Goal: Task Accomplishment & Management: Manage account settings

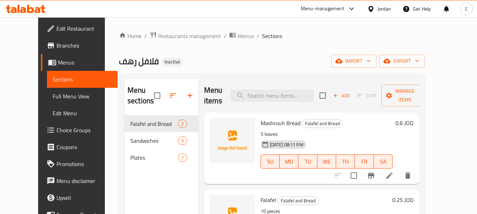
scroll to position [28, 0]
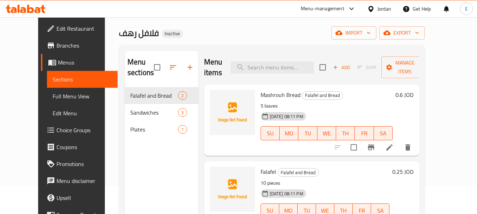
click at [386, 9] on div "Jordan" at bounding box center [384, 9] width 14 height 8
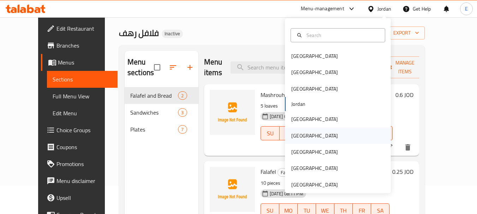
click at [292, 137] on div "[GEOGRAPHIC_DATA]" at bounding box center [314, 136] width 47 height 8
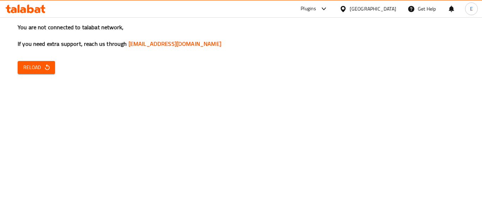
click at [393, 181] on div "You are not connected to talabat network, If you need extra support, reach us t…" at bounding box center [241, 107] width 482 height 214
click at [404, 105] on div "You are not connected to talabat network, If you need extra support, reach us t…" at bounding box center [241, 107] width 482 height 214
click at [50, 63] on button "Reload" at bounding box center [36, 67] width 37 height 13
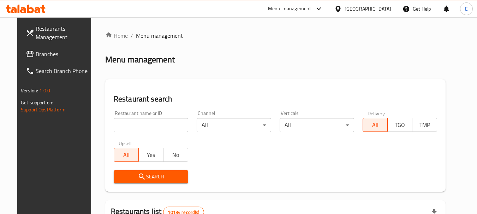
click at [36, 58] on span "Branches" at bounding box center [64, 54] width 56 height 8
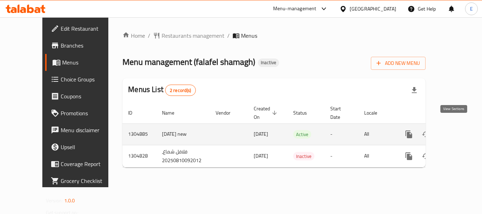
click at [456, 130] on icon "enhanced table" at bounding box center [460, 134] width 8 height 8
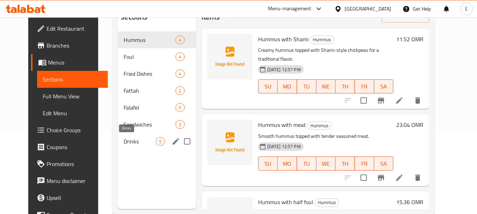
scroll to position [99, 0]
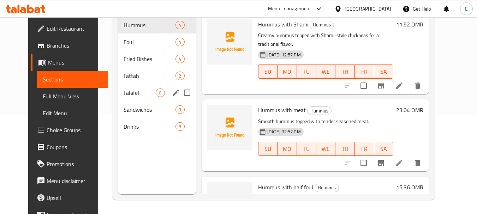
click at [124, 95] on span "Falafel" at bounding box center [140, 93] width 32 height 8
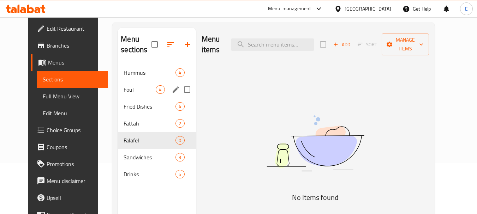
scroll to position [64, 0]
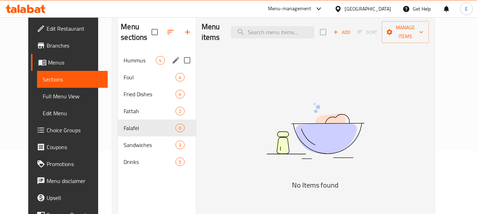
click at [156, 63] on span "4" at bounding box center [160, 60] width 8 height 7
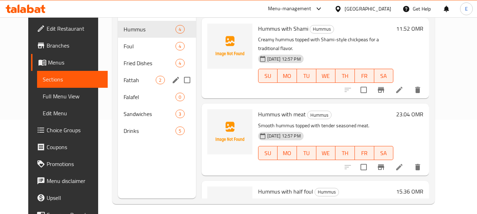
scroll to position [99, 0]
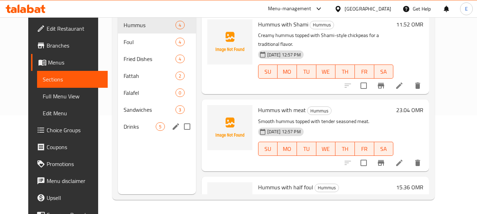
click at [156, 124] on span "5" at bounding box center [160, 127] width 8 height 7
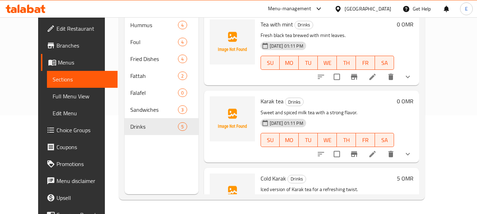
click at [56, 96] on span "Full Menu View" at bounding box center [83, 96] width 60 height 8
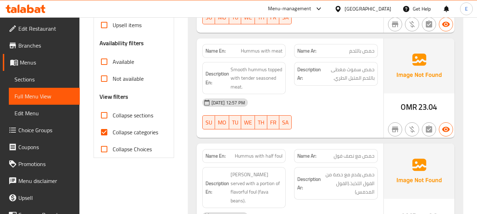
scroll to position [205, 0]
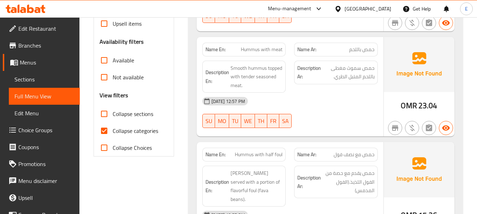
click at [102, 133] on input "Collapse categories" at bounding box center [104, 131] width 17 height 17
checkbox input "false"
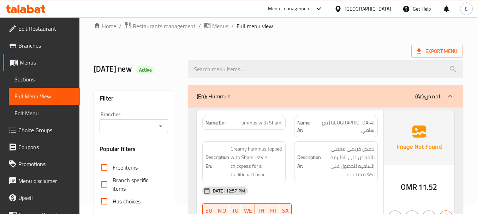
scroll to position [0, 0]
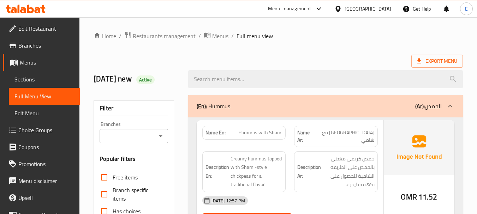
click at [346, 58] on div "Export Menu" at bounding box center [278, 61] width 369 height 13
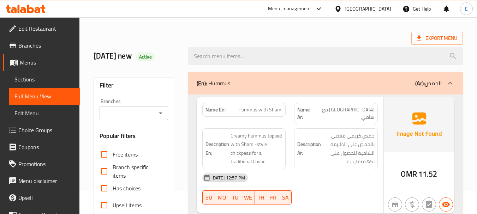
scroll to position [35, 0]
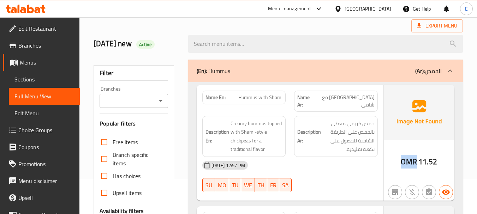
drag, startPoint x: 401, startPoint y: 158, endPoint x: 417, endPoint y: 159, distance: 15.9
click at [417, 159] on div "OMR 11.52" at bounding box center [419, 162] width 36 height 11
copy span "OMR"
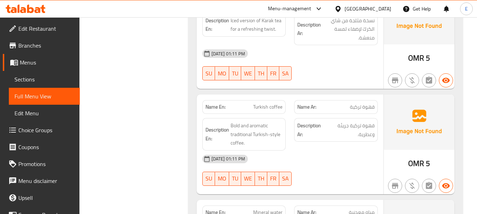
scroll to position [3619, 0]
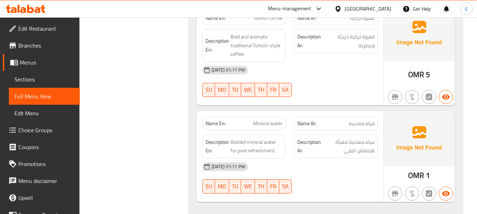
click at [39, 75] on link "Sections" at bounding box center [44, 79] width 71 height 17
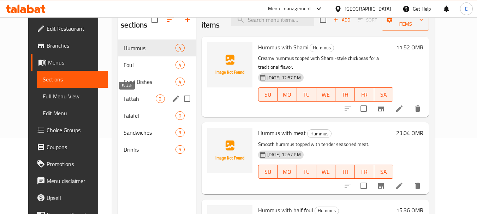
scroll to position [64, 0]
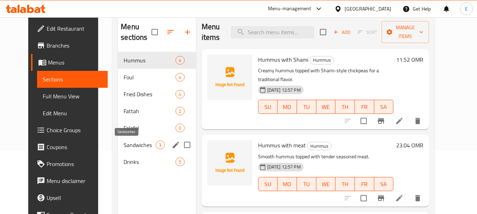
click at [125, 147] on span "Sandwiches" at bounding box center [140, 145] width 32 height 8
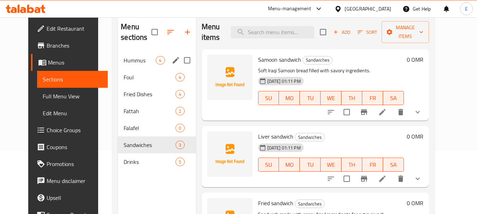
click at [135, 62] on span "Hummus" at bounding box center [140, 60] width 32 height 8
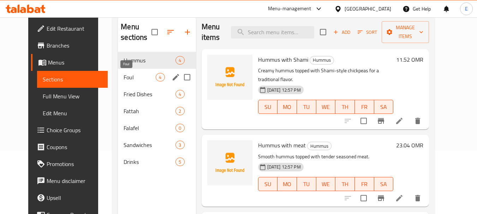
click at [130, 79] on span "Foul" at bounding box center [140, 77] width 32 height 8
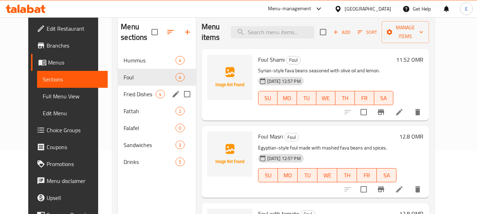
click at [130, 93] on span "Fried Dishes" at bounding box center [140, 94] width 32 height 8
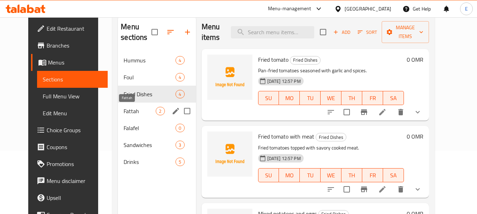
click at [126, 109] on span "Fattah" at bounding box center [140, 111] width 32 height 8
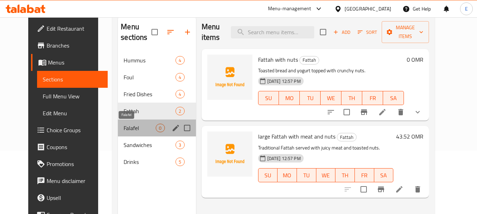
click at [129, 128] on span "Falafel" at bounding box center [140, 128] width 32 height 8
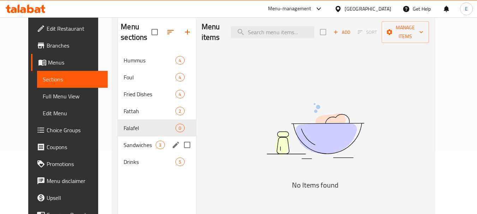
click at [130, 145] on span "Sandwiches" at bounding box center [140, 145] width 32 height 8
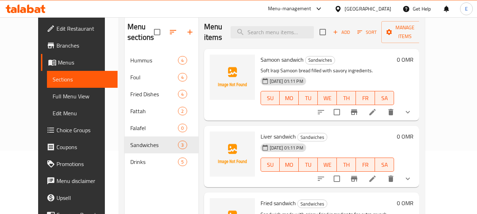
scroll to position [35, 0]
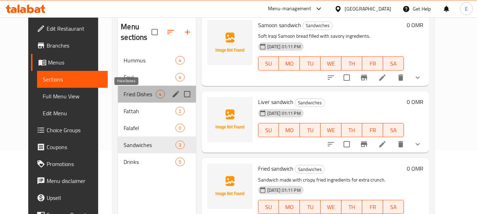
click at [127, 96] on span "Fried Dishes" at bounding box center [140, 94] width 32 height 8
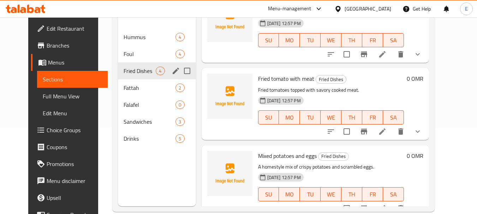
scroll to position [99, 0]
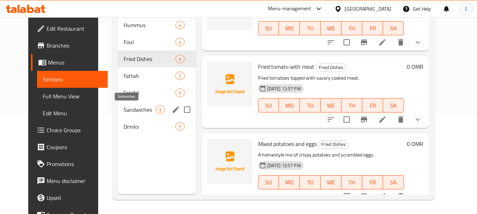
click at [128, 111] on span "Sandwiches" at bounding box center [140, 110] width 32 height 8
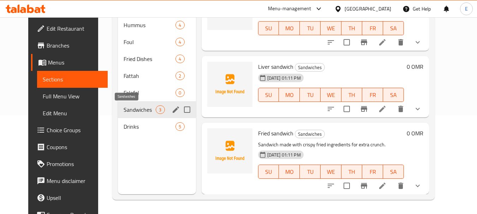
scroll to position [64, 0]
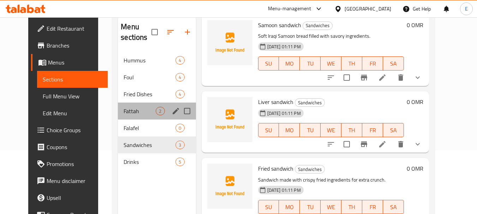
click at [129, 119] on div "Fattah 2" at bounding box center [157, 111] width 78 height 17
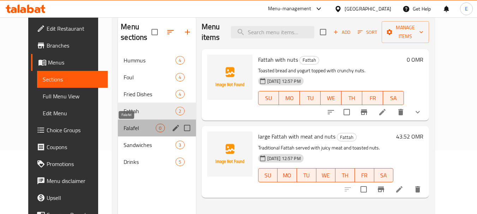
click at [130, 126] on span "Falafel" at bounding box center [140, 128] width 32 height 8
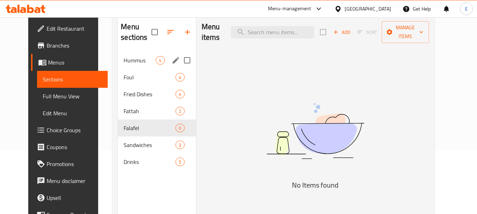
click at [125, 67] on div "Hummus 4" at bounding box center [157, 60] width 78 height 17
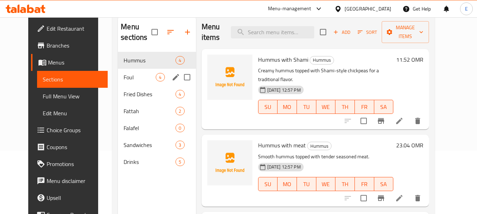
click at [129, 79] on span "Foul" at bounding box center [140, 77] width 32 height 8
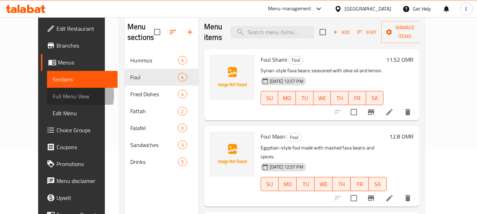
click at [53, 95] on span "Full Menu View" at bounding box center [83, 96] width 60 height 8
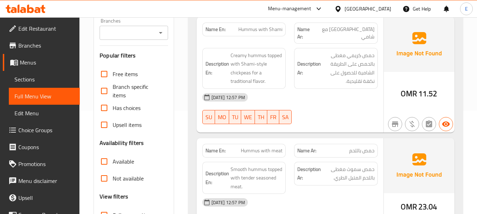
scroll to position [169, 0]
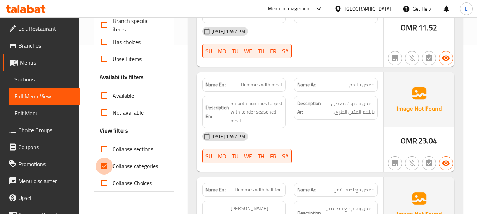
click at [107, 166] on input "Collapse categories" at bounding box center [104, 166] width 17 height 17
checkbox input "false"
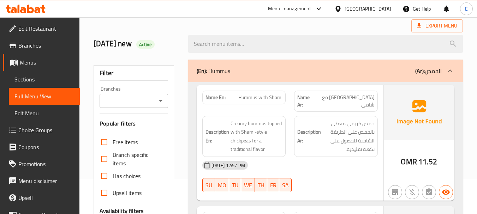
scroll to position [71, 0]
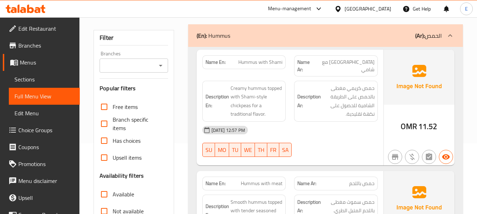
click at [263, 60] on span "Hummus with Shami" at bounding box center [260, 62] width 44 height 7
click at [370, 60] on span "[GEOGRAPHIC_DATA] مع شامي" at bounding box center [345, 66] width 60 height 15
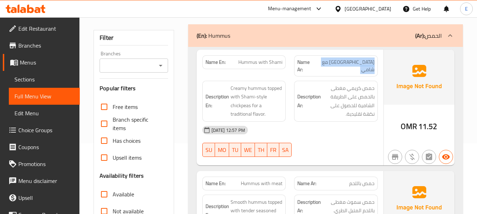
click at [370, 60] on span "[GEOGRAPHIC_DATA] مع شامي" at bounding box center [345, 66] width 60 height 15
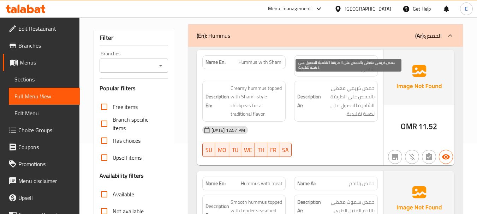
click at [333, 112] on div "Description Ar: حمص كريمي مغطى بالحمص على الطريقة الشامية للحصول على نكهة تقليد…" at bounding box center [336, 101] width 84 height 41
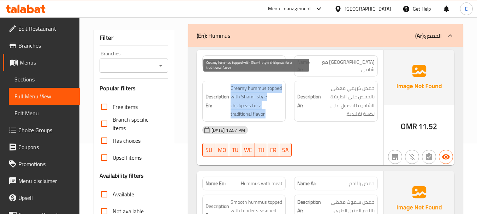
drag, startPoint x: 229, startPoint y: 80, endPoint x: 273, endPoint y: 105, distance: 50.6
click at [273, 105] on h6 "Description En: Creamy hummus topped with Shami-style chickpeas for a tradition…" at bounding box center [243, 101] width 77 height 35
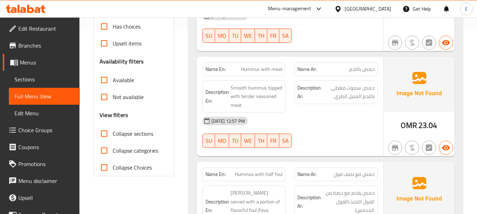
scroll to position [212, 0]
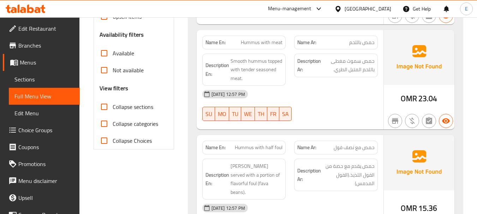
click at [364, 40] on div "Name Ar: حمص باللحم" at bounding box center [336, 43] width 84 height 14
click at [259, 39] on span "Hummus with meat" at bounding box center [262, 42] width 42 height 7
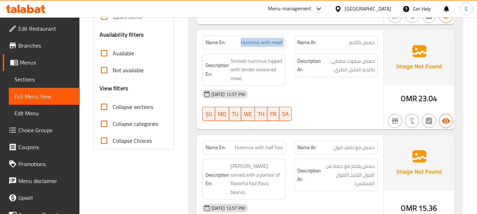
click at [259, 39] on span "Hummus with meat" at bounding box center [262, 42] width 42 height 7
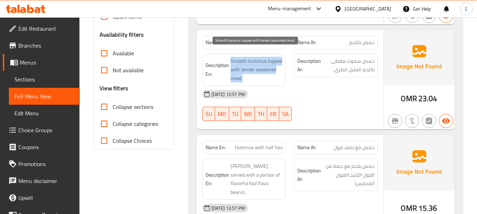
drag, startPoint x: 229, startPoint y: 52, endPoint x: 275, endPoint y: 69, distance: 49.0
click at [275, 69] on h6 "Description En: Smooth hummus topped with tender seasoned meat." at bounding box center [243, 70] width 77 height 26
click at [275, 69] on span "Smooth hummus topped with tender seasoned meat." at bounding box center [257, 70] width 52 height 26
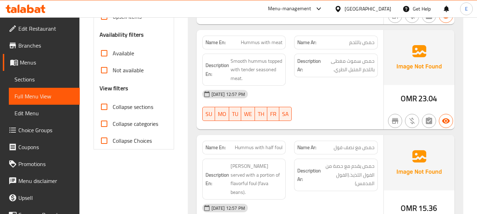
click at [364, 86] on div "[DATE] 12:57 PM" at bounding box center [290, 94] width 184 height 17
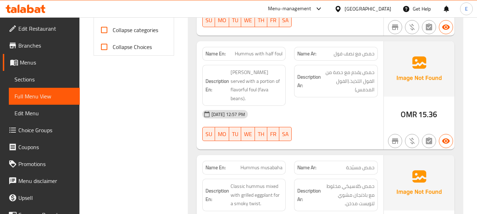
scroll to position [318, 0]
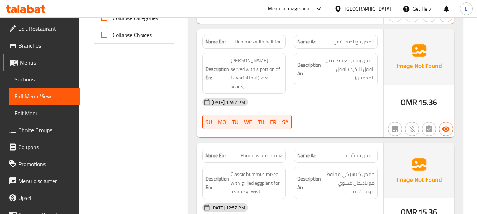
click at [432, 96] on span "15.36" at bounding box center [427, 103] width 19 height 14
click at [283, 37] on div "Name En: Hummus with half foul" at bounding box center [244, 42] width 84 height 14
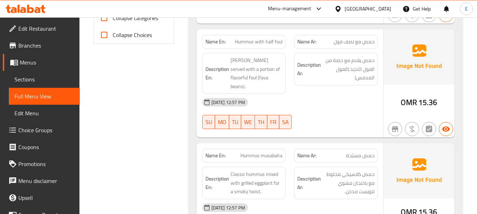
click at [283, 37] on div "Name En: Hummus with half foul" at bounding box center [244, 42] width 84 height 14
click at [340, 38] on span "حمص مع نصف فول" at bounding box center [354, 41] width 41 height 7
drag, startPoint x: 340, startPoint y: 31, endPoint x: 345, endPoint y: 72, distance: 41.6
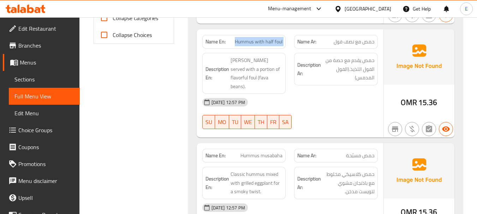
click at [340, 38] on span "حمص مع نصف فول" at bounding box center [354, 41] width 41 height 7
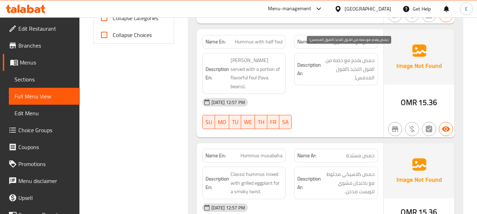
click at [333, 74] on span "حمص يقدم مع حصة من الفول اللذيذ.(الفول المدمس)" at bounding box center [348, 69] width 52 height 26
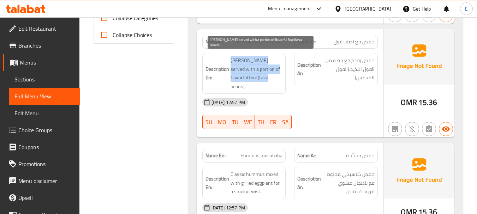
drag, startPoint x: 229, startPoint y: 48, endPoint x: 280, endPoint y: 66, distance: 53.7
click at [280, 66] on div "Description En: Hummus served with a portion of flavorful foul (fava beans)." at bounding box center [244, 73] width 84 height 41
click at [280, 66] on span "[PERSON_NAME] served with a portion of flavorful foul (fava beans)." at bounding box center [257, 73] width 52 height 35
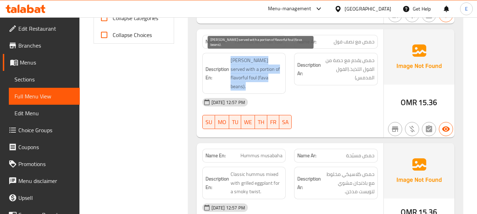
click at [280, 66] on span "[PERSON_NAME] served with a portion of flavorful foul (fava beans)." at bounding box center [257, 73] width 52 height 35
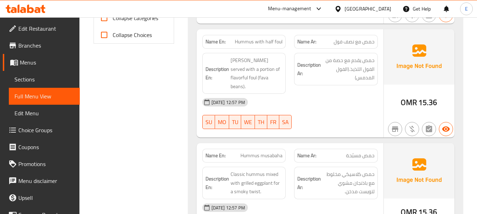
click at [336, 97] on div "10-08-2025 12:57 PM SU MO TU WE TH FR SA" at bounding box center [290, 114] width 184 height 40
click at [277, 65] on span "[PERSON_NAME] served with a portion of flavorful foul (fava beans)." at bounding box center [257, 73] width 52 height 35
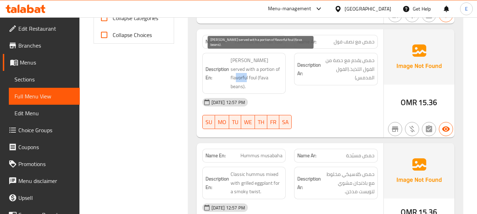
click at [277, 65] on span "[PERSON_NAME] served with a portion of flavorful foul (fava beans)." at bounding box center [257, 73] width 52 height 35
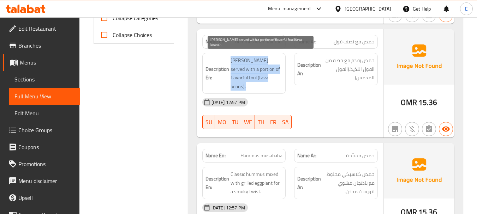
click at [277, 65] on span "[PERSON_NAME] served with a portion of flavorful foul (fava beans)." at bounding box center [257, 73] width 52 height 35
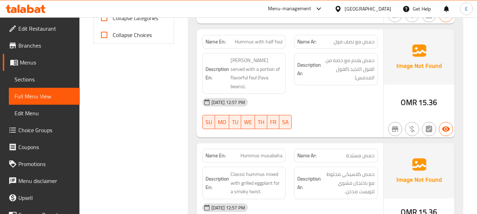
click at [316, 96] on div "10-08-2025 12:57 PM SU MO TU WE TH FR SA" at bounding box center [290, 114] width 184 height 40
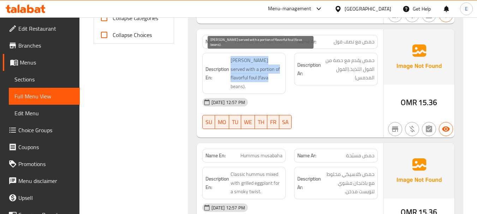
drag, startPoint x: 231, startPoint y: 52, endPoint x: 282, endPoint y: 68, distance: 53.8
click at [282, 68] on span "[PERSON_NAME] served with a portion of flavorful foul (fava beans)." at bounding box center [257, 73] width 52 height 35
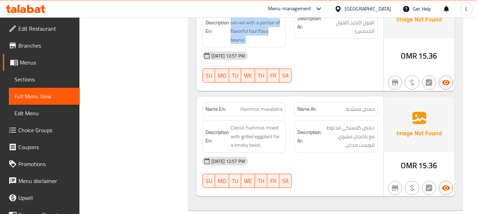
scroll to position [424, 0]
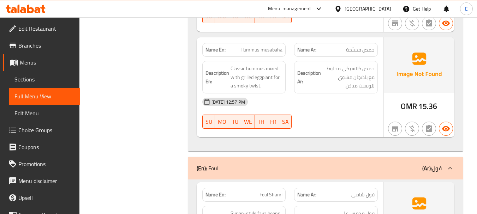
click at [259, 46] on span "Hummus musabaha" at bounding box center [261, 49] width 42 height 7
click at [348, 46] on span "حمص مسبّحة" at bounding box center [360, 49] width 29 height 7
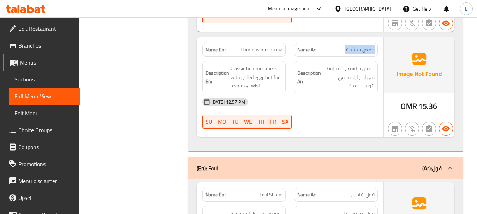
click at [348, 46] on span "حمص مسبّحة" at bounding box center [360, 49] width 29 height 7
drag, startPoint x: 339, startPoint y: 92, endPoint x: 249, endPoint y: 44, distance: 101.6
click at [338, 94] on div "[DATE] 12:57 PM" at bounding box center [290, 102] width 184 height 17
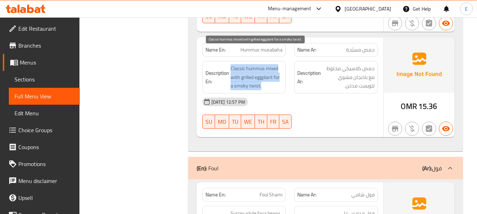
drag, startPoint x: 228, startPoint y: 48, endPoint x: 280, endPoint y: 70, distance: 55.7
click at [280, 70] on h6 "Description En: Classic hummus mixed with grilled eggplant for a smoky twist." at bounding box center [243, 77] width 77 height 26
click at [280, 70] on span "Classic hummus mixed with grilled eggplant for a smoky twist." at bounding box center [257, 77] width 52 height 26
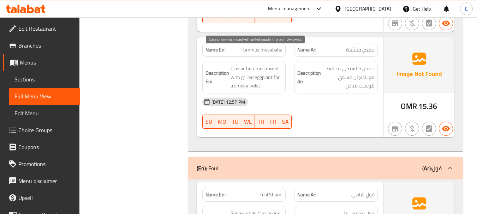
click at [280, 70] on span "Classic hummus mixed with grilled eggplant for a smoky twist." at bounding box center [257, 77] width 52 height 26
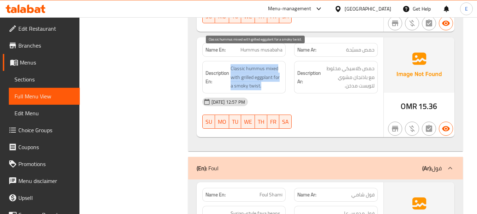
click at [280, 70] on span "Classic hummus mixed with grilled eggplant for a smoky twist." at bounding box center [257, 77] width 52 height 26
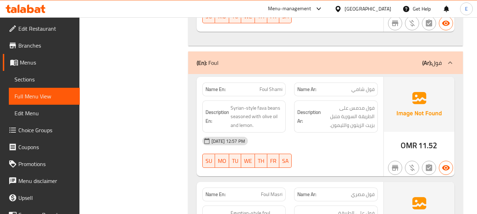
scroll to position [530, 0]
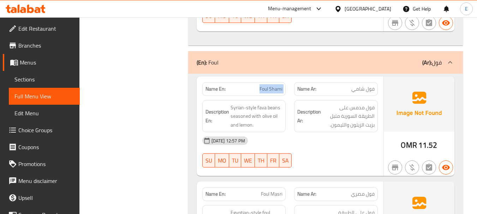
scroll to position [565, 0]
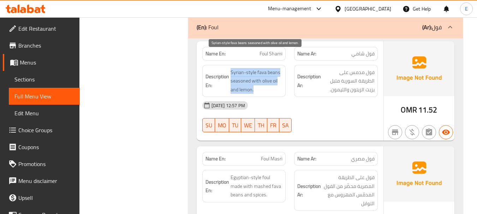
drag, startPoint x: 230, startPoint y: 54, endPoint x: 278, endPoint y: 70, distance: 50.1
click at [278, 70] on span "Syrian-style fava beans seasoned with olive oil and lemon." at bounding box center [257, 81] width 52 height 26
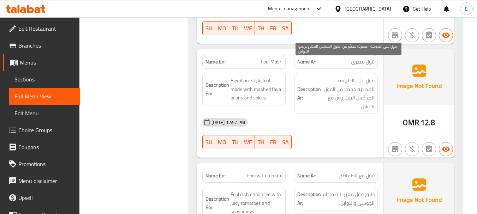
scroll to position [671, 0]
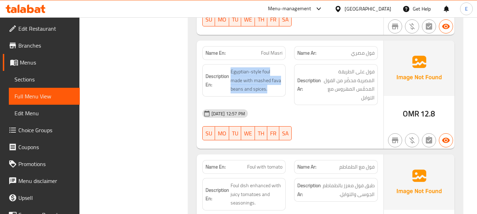
drag, startPoint x: 231, startPoint y: 54, endPoint x: 283, endPoint y: 71, distance: 55.3
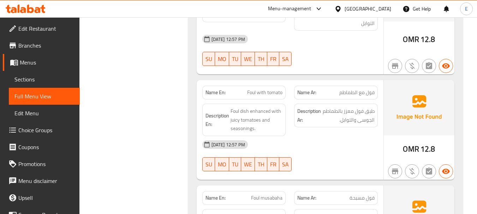
scroll to position [777, 0]
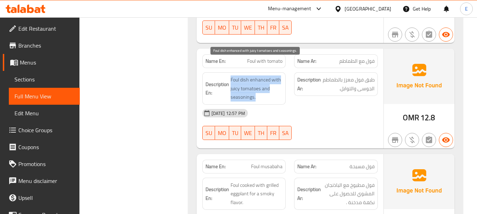
drag, startPoint x: 227, startPoint y: 60, endPoint x: 278, endPoint y: 77, distance: 53.6
click at [278, 77] on span "Foul dish enhanced with juicy tomatoes and seasonings." at bounding box center [257, 89] width 52 height 26
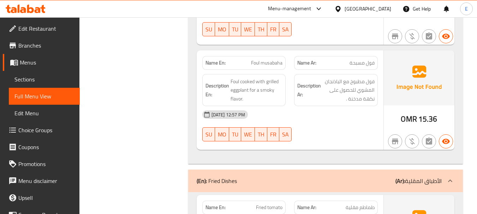
scroll to position [883, 0]
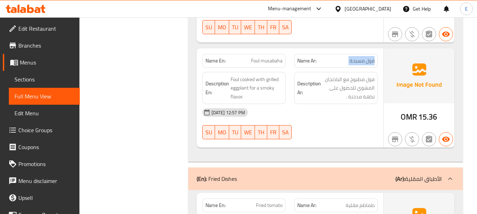
drag, startPoint x: 327, startPoint y: 107, endPoint x: 234, endPoint y: 61, distance: 103.3
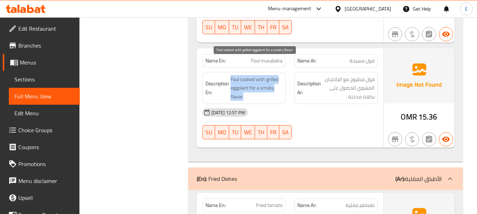
drag, startPoint x: 231, startPoint y: 60, endPoint x: 276, endPoint y: 78, distance: 48.3
click at [276, 78] on span "Foul cooked with grilled eggplant for a smoky flavor." at bounding box center [257, 88] width 52 height 26
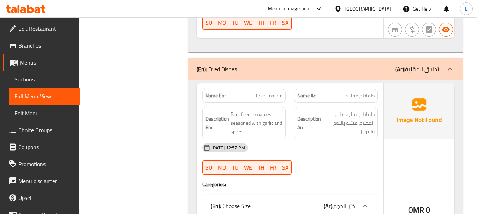
scroll to position [1024, 0]
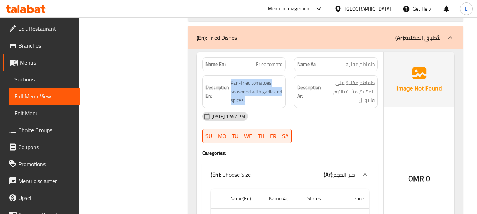
drag, startPoint x: 237, startPoint y: 62, endPoint x: 286, endPoint y: 85, distance: 53.9
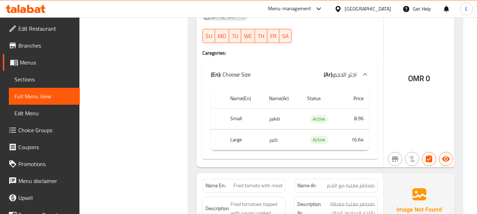
scroll to position [1130, 0]
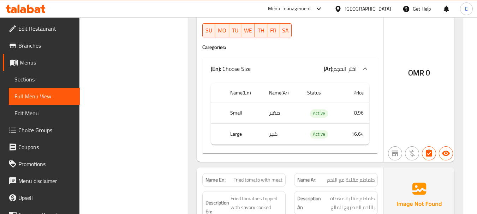
click at [277, 103] on td "صغير" at bounding box center [282, 113] width 38 height 21
click at [240, 103] on th "Small" at bounding box center [244, 113] width 39 height 21
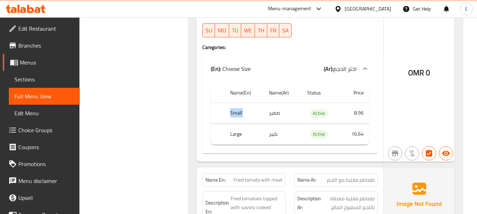
click at [240, 103] on th "Small" at bounding box center [244, 113] width 39 height 21
click at [277, 124] on td "كبير" at bounding box center [282, 134] width 38 height 21
click at [232, 124] on th "Large" at bounding box center [244, 134] width 39 height 21
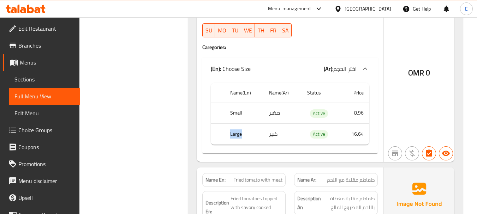
click at [232, 124] on th "Large" at bounding box center [244, 134] width 39 height 21
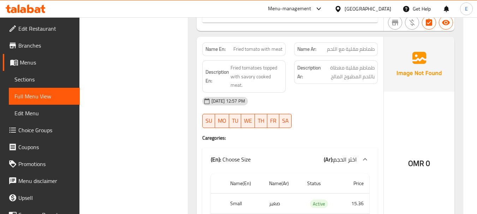
scroll to position [1271, 0]
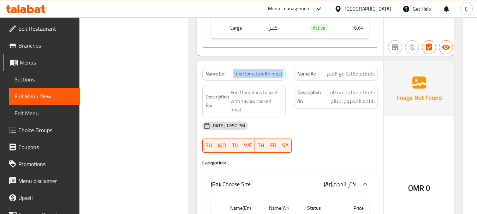
scroll to position [1236, 0]
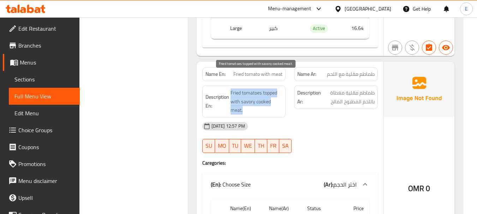
drag, startPoint x: 229, startPoint y: 72, endPoint x: 276, endPoint y: 94, distance: 52.0
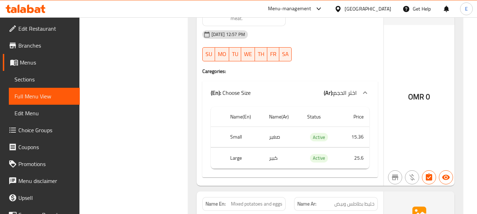
scroll to position [1342, 0]
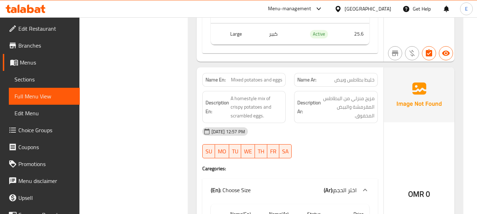
scroll to position [1483, 0]
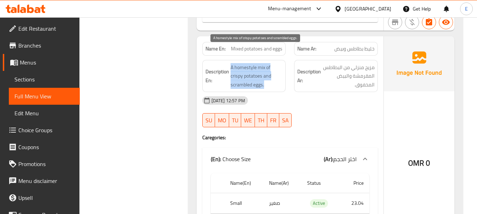
drag, startPoint x: 229, startPoint y: 46, endPoint x: 272, endPoint y: 67, distance: 48.0
click at [272, 67] on span "A homestyle mix of crispy potatoes and scrambled eggs." at bounding box center [257, 76] width 52 height 26
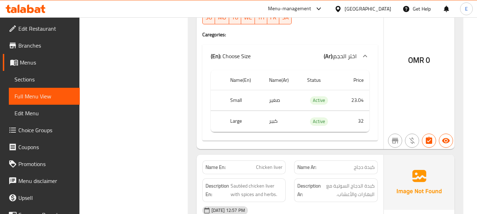
scroll to position [1589, 0]
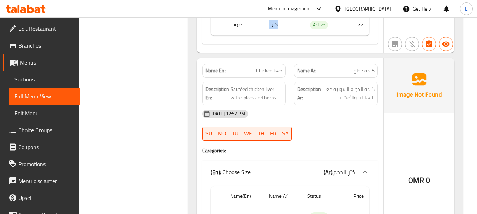
scroll to position [1695, 0]
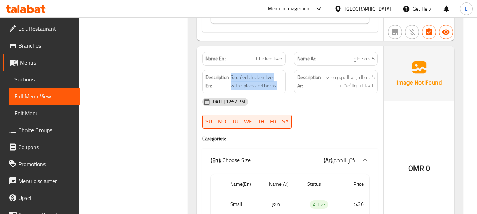
drag, startPoint x: 230, startPoint y: 60, endPoint x: 283, endPoint y: 76, distance: 54.8
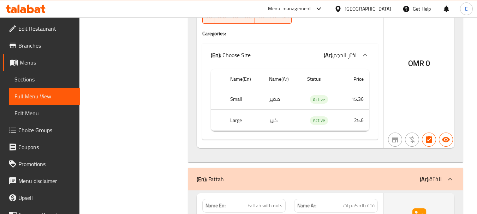
scroll to position [1801, 0]
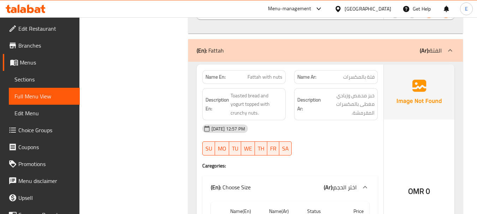
scroll to position [1942, 0]
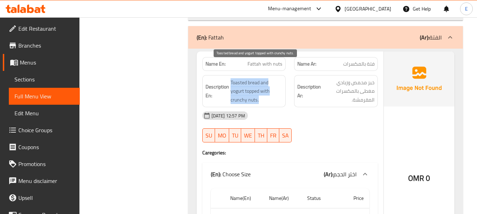
drag, startPoint x: 243, startPoint y: 63, endPoint x: 279, endPoint y: 82, distance: 40.9
click at [279, 82] on span "Toasted bread and yogurt topped with crunchy nuts." at bounding box center [257, 91] width 52 height 26
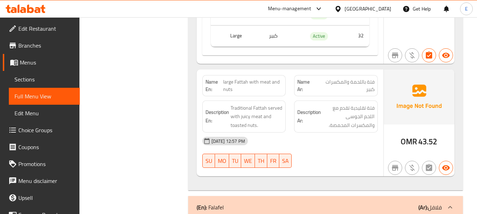
scroll to position [2154, 0]
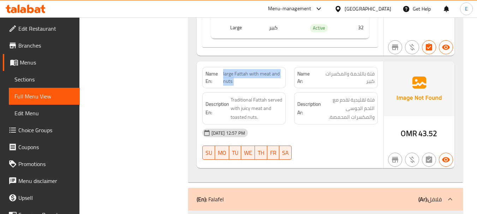
drag, startPoint x: 223, startPoint y: 56, endPoint x: 285, endPoint y: 60, distance: 61.9
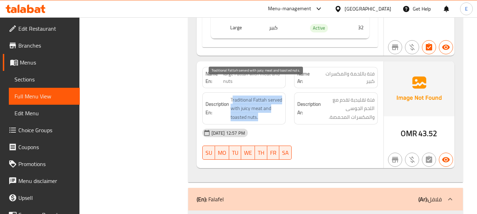
drag, startPoint x: 232, startPoint y: 78, endPoint x: 280, endPoint y: 98, distance: 51.8
click at [280, 98] on span "Traditional Fattah served with juicy meat and toasted nuts." at bounding box center [257, 109] width 52 height 26
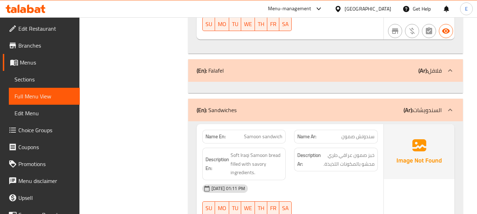
scroll to position [2295, 0]
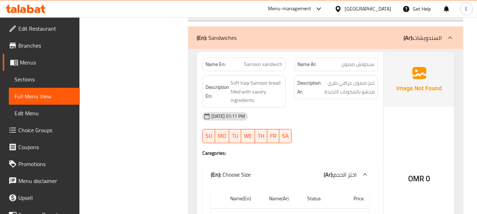
scroll to position [2365, 0]
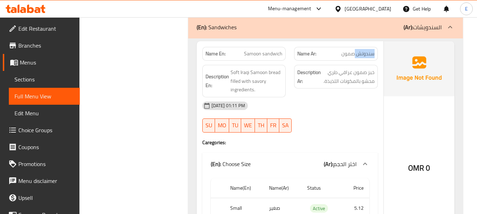
drag, startPoint x: 328, startPoint y: 103, endPoint x: 278, endPoint y: 57, distance: 67.9
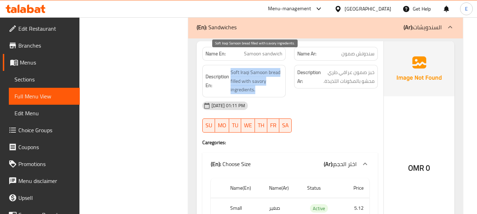
drag, startPoint x: 228, startPoint y: 53, endPoint x: 281, endPoint y: 72, distance: 55.8
click at [281, 72] on span "Soft Iraqi Samoon bread filled with savory ingredients." at bounding box center [257, 81] width 52 height 26
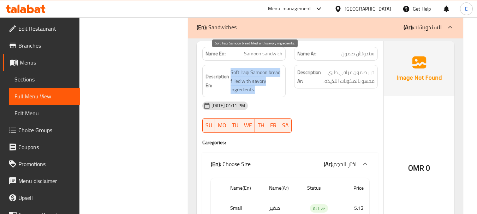
click at [281, 72] on span "Soft Iraqi Samoon bread filled with savory ingredients." at bounding box center [257, 81] width 52 height 26
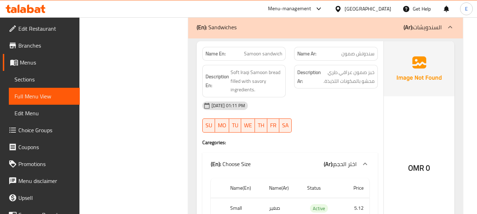
copy span "Samoon sandwich"
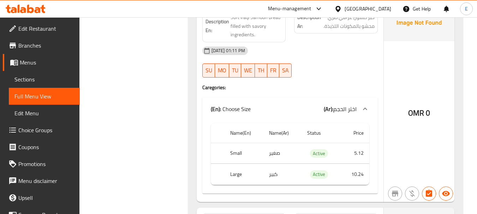
scroll to position [2436, 0]
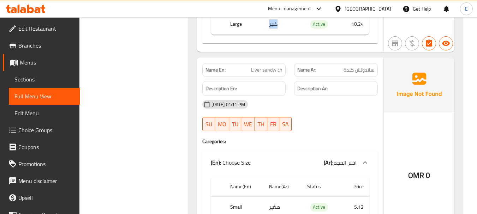
scroll to position [2577, 0]
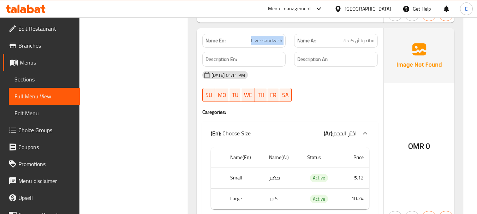
scroll to position [2613, 0]
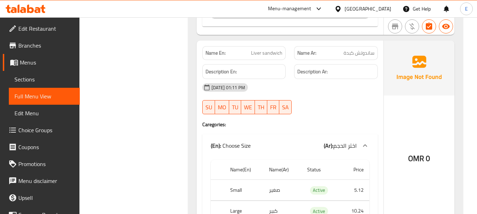
scroll to position [2577, 0]
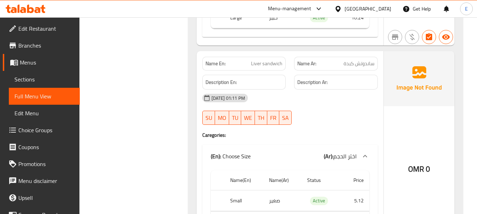
copy span "Liver sandwich"
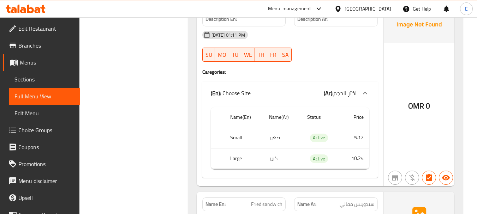
scroll to position [2648, 0]
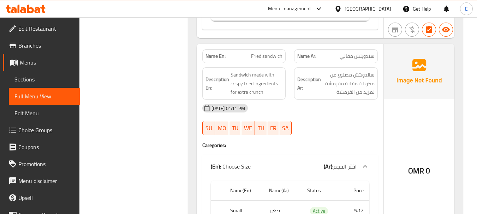
scroll to position [2789, 0]
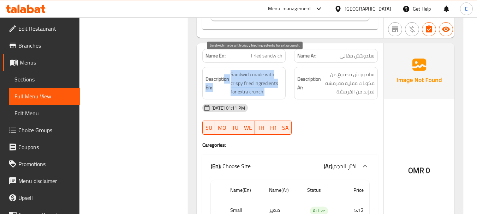
drag, startPoint x: 223, startPoint y: 52, endPoint x: 277, endPoint y: 76, distance: 59.4
click at [277, 76] on span "Sandwich made with crispy fried ingredients for extra crunch." at bounding box center [257, 83] width 52 height 26
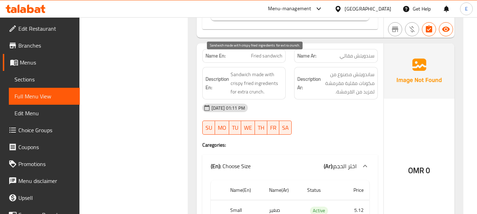
click at [277, 76] on span "Sandwich made with crispy fried ingredients for extra crunch." at bounding box center [257, 83] width 52 height 26
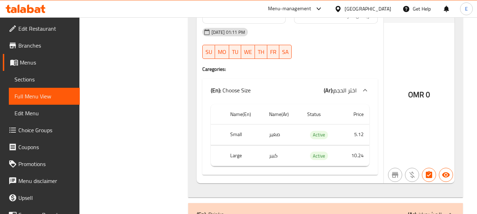
scroll to position [2895, 0]
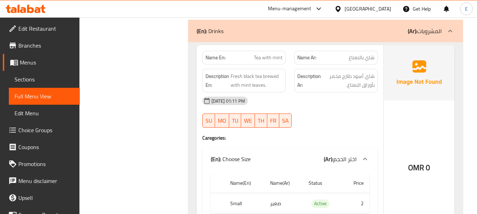
scroll to position [3036, 0]
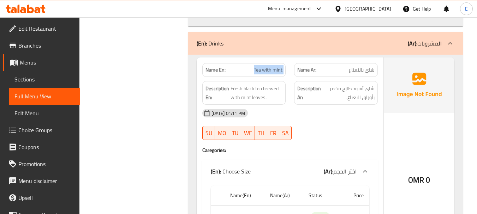
drag, startPoint x: 231, startPoint y: 71, endPoint x: 285, endPoint y: 82, distance: 55.5
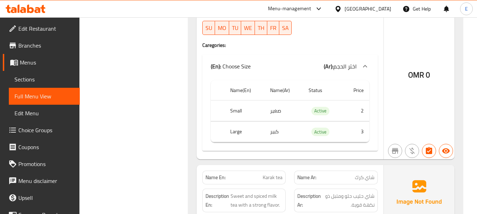
scroll to position [3142, 0]
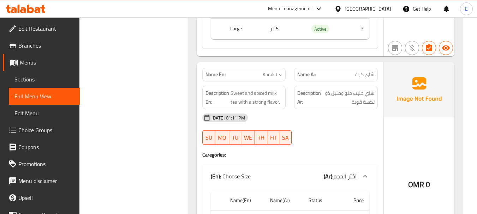
scroll to position [3248, 0]
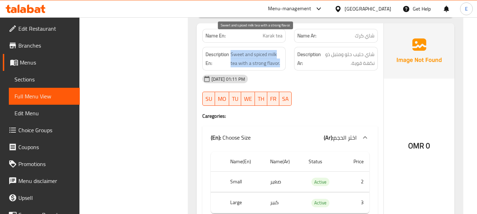
drag, startPoint x: 231, startPoint y: 36, endPoint x: 280, endPoint y: 47, distance: 50.5
click at [280, 50] on span "Sweet and spiced milk tea with a strong flavor." at bounding box center [257, 58] width 52 height 17
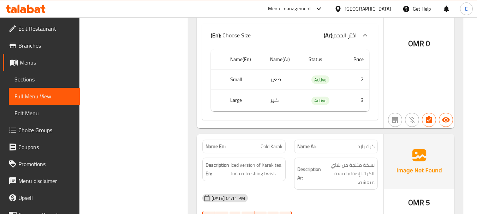
scroll to position [3425, 0]
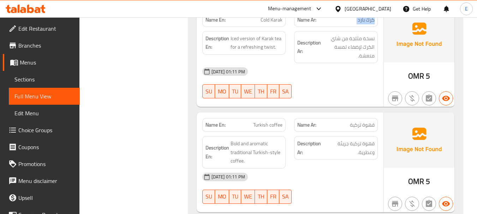
scroll to position [3495, 0]
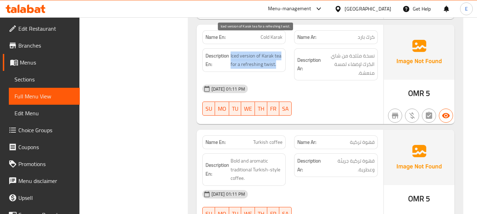
drag, startPoint x: 231, startPoint y: 40, endPoint x: 282, endPoint y: 47, distance: 52.0
click at [282, 52] on span "Iced version of Karak tea for a refreshing twist." at bounding box center [257, 60] width 52 height 17
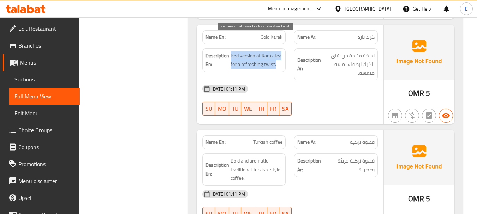
click at [282, 52] on span "Iced version of Karak tea for a refreshing twist." at bounding box center [257, 60] width 52 height 17
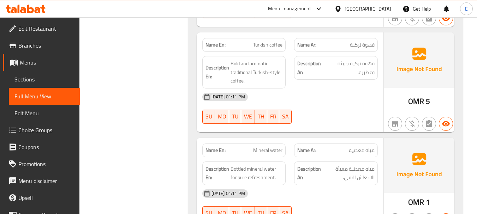
scroll to position [3601, 0]
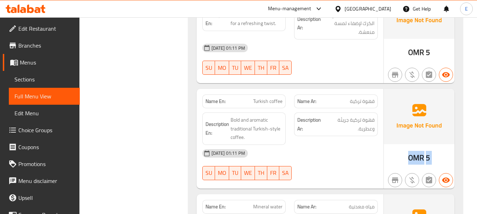
scroll to position [3566, 0]
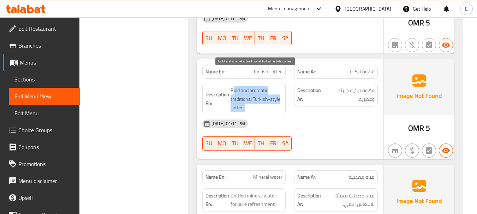
drag, startPoint x: 233, startPoint y: 71, endPoint x: 279, endPoint y: 91, distance: 50.4
click at [279, 91] on span "Bold and aromatic traditional Turkish-style coffee." at bounding box center [257, 99] width 52 height 26
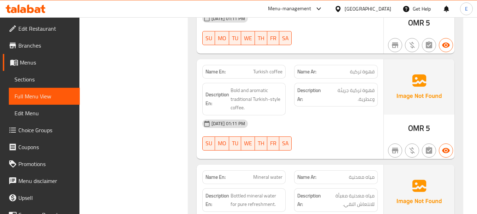
copy span "Turkish coffee"
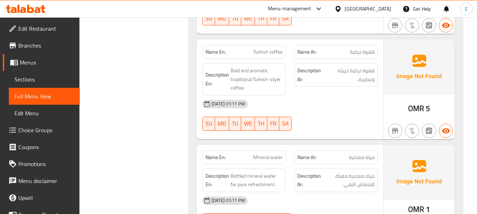
scroll to position [3619, 0]
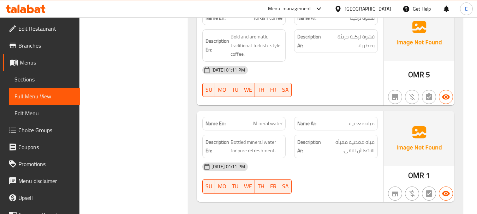
click at [426, 169] on span "1" at bounding box center [428, 176] width 4 height 14
click at [362, 120] on span "مياه معدنية" at bounding box center [362, 123] width 26 height 7
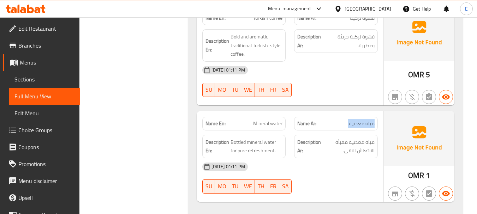
click at [362, 120] on span "مياه معدنية" at bounding box center [362, 123] width 26 height 7
click at [262, 120] on span "Mineral water" at bounding box center [267, 123] width 29 height 7
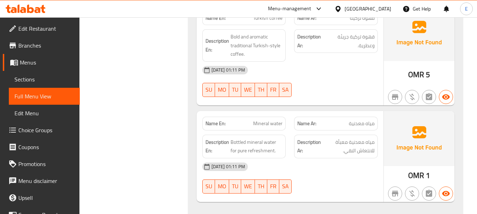
click at [348, 159] on div "[DATE] 01:11 PM" at bounding box center [290, 167] width 184 height 17
click at [270, 138] on span "Bottled mineral water for pure refreshment." at bounding box center [257, 146] width 52 height 17
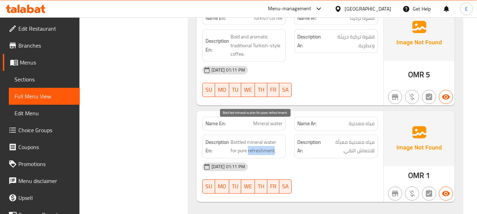
click at [270, 138] on span "Bottled mineral water for pure refreshment." at bounding box center [257, 146] width 52 height 17
click at [245, 138] on span "Bottled mineral water for pure refreshment." at bounding box center [257, 146] width 52 height 17
drag, startPoint x: 231, startPoint y: 127, endPoint x: 281, endPoint y: 137, distance: 50.5
click at [281, 138] on span "Bottled mineral water for pure refreshment." at bounding box center [257, 146] width 52 height 17
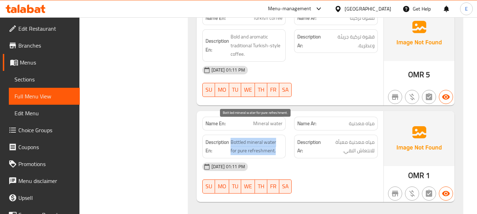
click at [281, 138] on span "Bottled mineral water for pure refreshment." at bounding box center [257, 146] width 52 height 17
click at [241, 138] on span "Bottled mineral water for pure refreshment." at bounding box center [257, 146] width 52 height 17
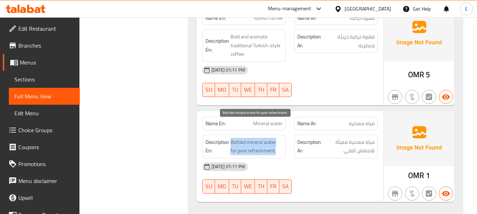
click at [241, 138] on span "Bottled mineral water for pure refreshment." at bounding box center [257, 146] width 52 height 17
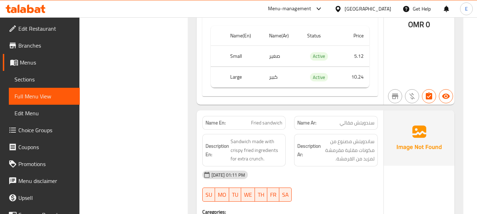
scroll to position [2702, 0]
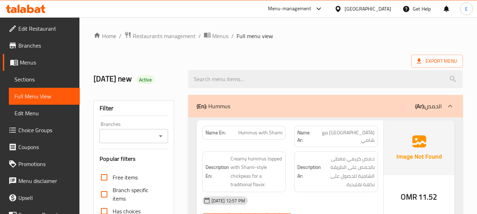
click at [26, 80] on span "Sections" at bounding box center [44, 79] width 60 height 8
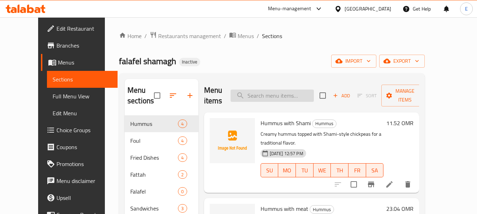
click at [275, 92] on input "search" at bounding box center [272, 96] width 83 height 12
paste input "Samoon sandwich"
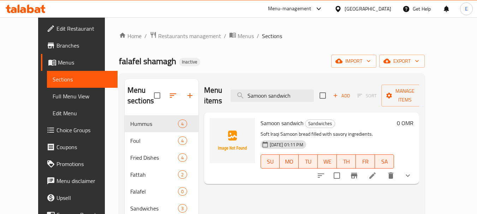
type input "Samoon sandwich"
click at [377, 172] on icon at bounding box center [372, 176] width 8 height 8
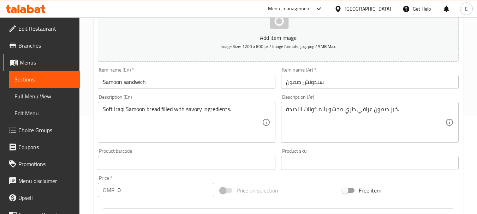
scroll to position [106, 0]
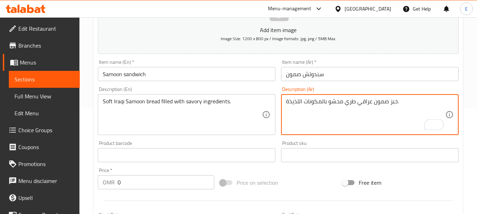
drag, startPoint x: 299, startPoint y: 102, endPoint x: 280, endPoint y: 103, distance: 18.4
click at [280, 103] on div "Description (Ar) خبز صمون عراقي طري محشو بالمكونات اللذيذة. Description (Ar)" at bounding box center [369, 111] width 183 height 54
type textarea "خبز صمون عراقي طري محشو بالمكونات المالحه."
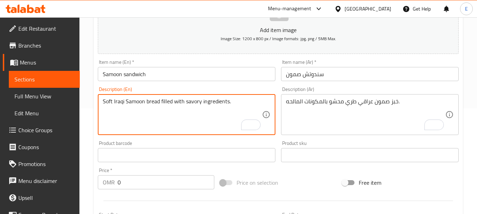
scroll to position [300, 0]
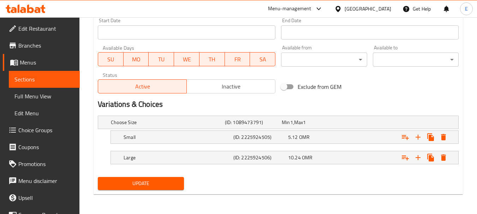
click at [174, 180] on span "Update" at bounding box center [140, 183] width 74 height 9
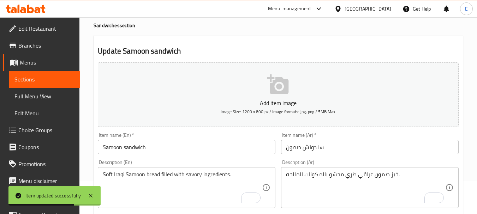
scroll to position [0, 0]
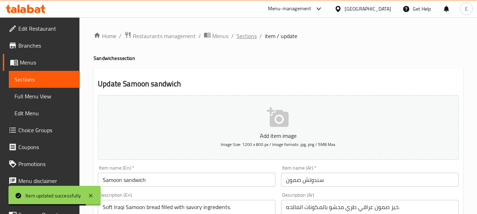
click at [247, 39] on span "Sections" at bounding box center [247, 36] width 20 height 8
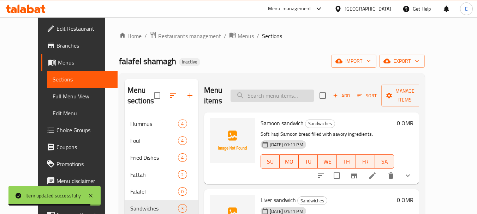
click at [289, 97] on input "search" at bounding box center [272, 96] width 83 height 12
paste input "Liver sandwich"
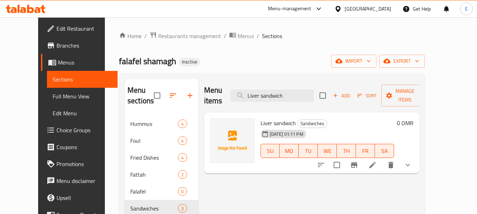
scroll to position [35, 0]
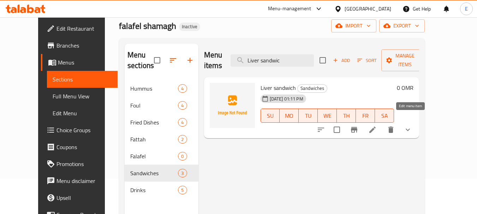
type input "Liver sandwic"
click at [376, 127] on icon at bounding box center [372, 130] width 6 height 6
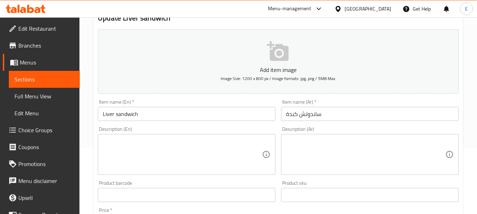
scroll to position [71, 0]
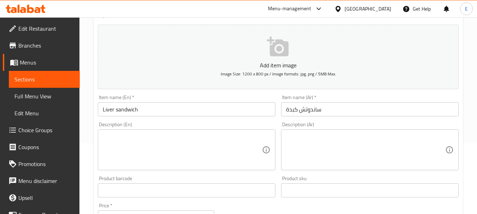
click at [168, 137] on textarea at bounding box center [182, 150] width 159 height 34
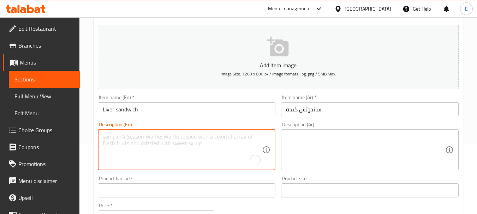
paste textarea "A rich sandwich filled with sautéed liver and spices."
click at [180, 138] on textarea "A rich sandwich filled with sautéed liver and spices." at bounding box center [182, 150] width 159 height 34
click at [182, 138] on textarea "A rich sandwich filled with sauteed liver and spices." at bounding box center [182, 150] width 159 height 34
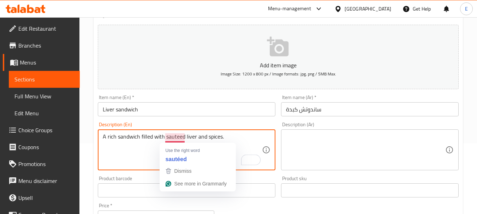
click at [182, 138] on textarea "A rich sandwich filled with sauteed liver and spices." at bounding box center [182, 150] width 159 height 34
type textarea "A rich sandwich filled with sauteed liver and spices."
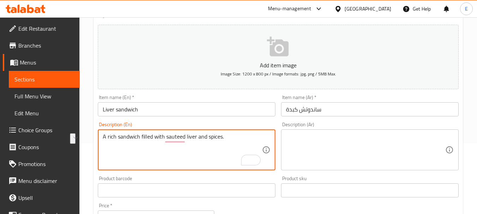
click at [293, 137] on textarea at bounding box center [365, 150] width 159 height 34
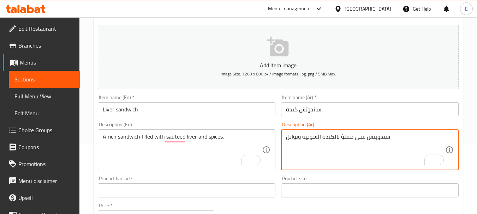
type textarea "سندويتش غني مملؤ بالكبدة السوتيه وتوابل"
click at [360, 150] on textarea "سندويتش غني مملؤ بالكبدة السوتيه وتوابل" at bounding box center [365, 150] width 159 height 34
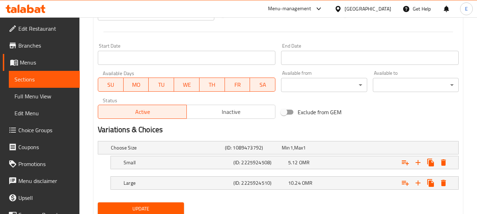
scroll to position [300, 0]
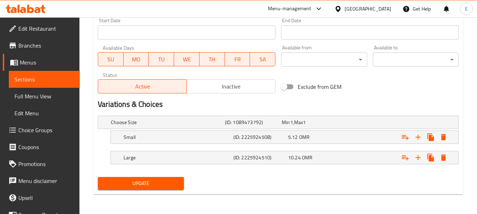
click at [145, 186] on span "Update" at bounding box center [140, 183] width 74 height 9
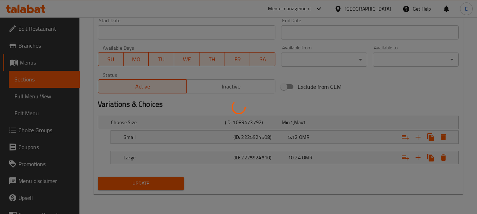
click at [145, 186] on div at bounding box center [238, 107] width 477 height 214
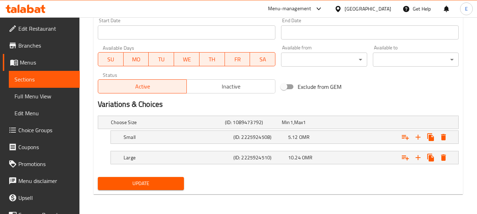
click at [149, 180] on span "Update" at bounding box center [140, 183] width 74 height 9
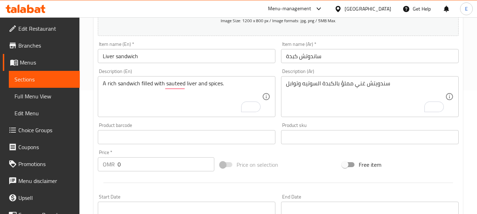
scroll to position [0, 0]
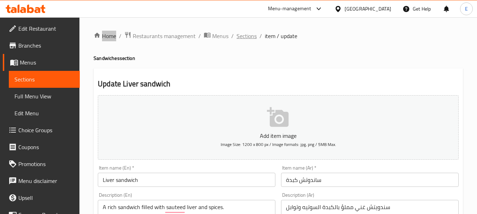
click at [246, 35] on span "Sections" at bounding box center [247, 36] width 20 height 8
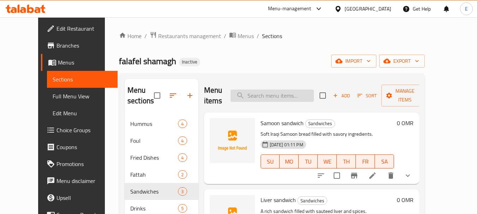
click at [286, 95] on input "search" at bounding box center [272, 96] width 83 height 12
paste input "Turkish coffee"
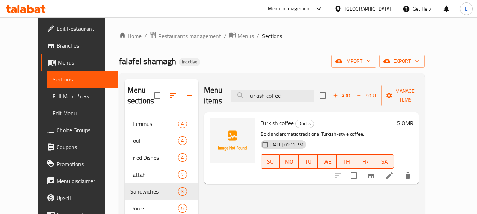
type input "Turkish coffee"
click at [394, 172] on icon at bounding box center [389, 176] width 8 height 8
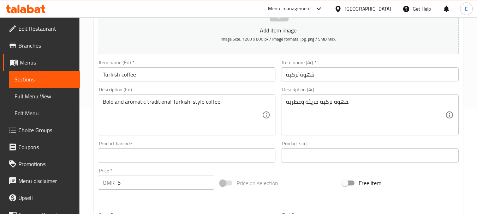
scroll to position [106, 0]
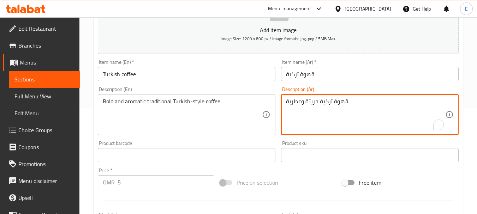
click at [331, 105] on textarea "قهوة تركية جريئة وعطرية." at bounding box center [365, 115] width 159 height 34
click at [332, 103] on textarea "قهوة تركية جريئة وعطرية." at bounding box center [365, 115] width 159 height 34
click at [323, 118] on textarea "قهوة على الطريقى التركية جريئة وعطرية." at bounding box center [365, 115] width 159 height 34
type textarea "قهوة على الطريقى التركية جريئة وعطرية."
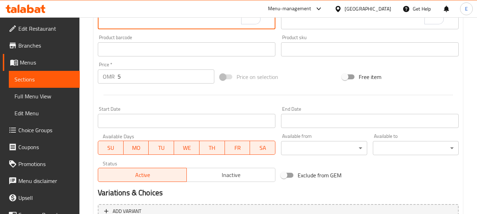
scroll to position [285, 0]
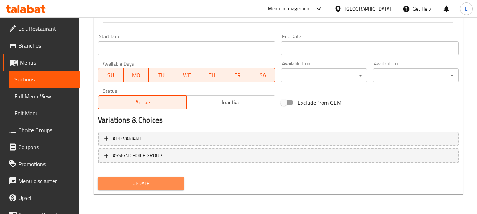
click at [154, 181] on span "Update" at bounding box center [140, 183] width 74 height 9
click at [154, 181] on div at bounding box center [238, 107] width 477 height 214
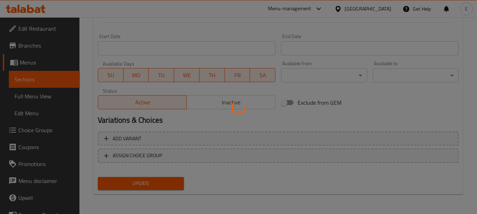
click at [154, 181] on div at bounding box center [238, 107] width 477 height 214
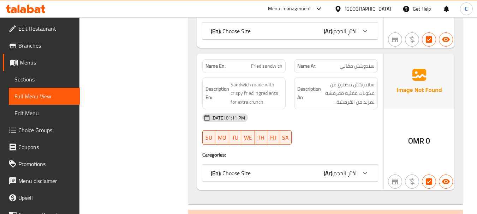
scroll to position [2577, 0]
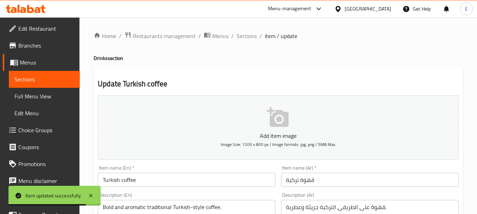
click at [252, 141] on span "Image Size: 1200 x 800 px / Image formats: jpg, png / 5MB Max." at bounding box center [278, 145] width 115 height 8
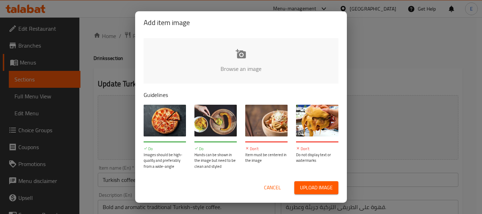
click at [271, 187] on span "Cancel" at bounding box center [272, 188] width 17 height 9
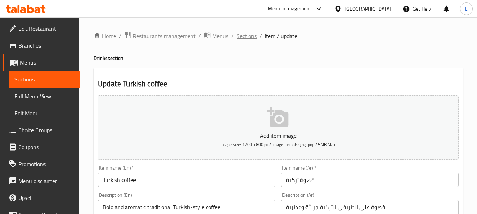
click at [253, 37] on span "Sections" at bounding box center [247, 36] width 20 height 8
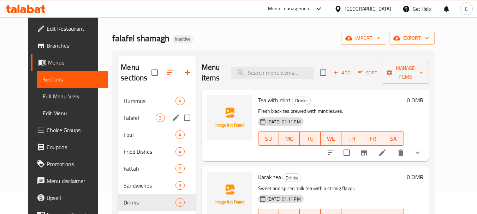
scroll to position [35, 0]
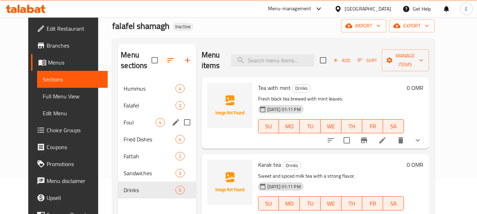
click at [140, 105] on span "Falafel" at bounding box center [150, 105] width 52 height 8
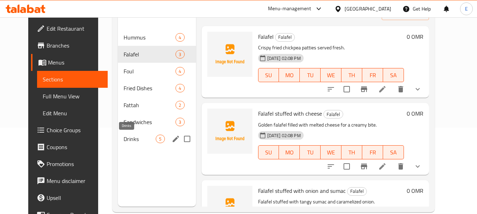
scroll to position [99, 0]
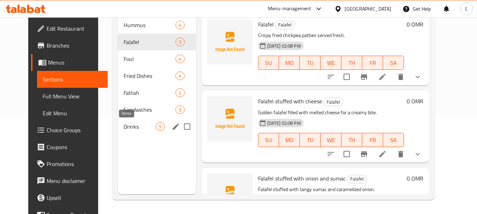
click at [127, 129] on span "Drinks" at bounding box center [140, 127] width 32 height 8
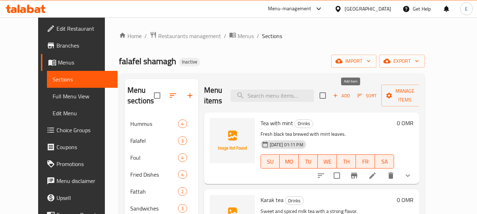
click at [351, 95] on span "Add" at bounding box center [341, 96] width 19 height 8
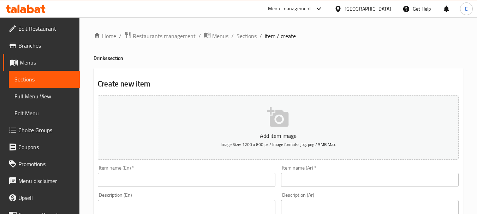
click at [209, 179] on input "text" at bounding box center [187, 180] width 178 height 14
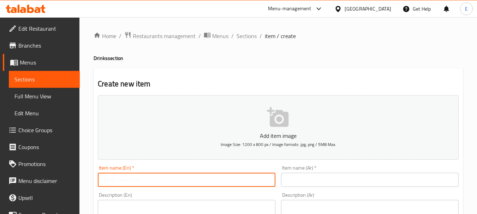
paste input "Carbonated drinks"
type input "Carbonated drinks"
click at [311, 179] on input "text" at bounding box center [370, 180] width 178 height 14
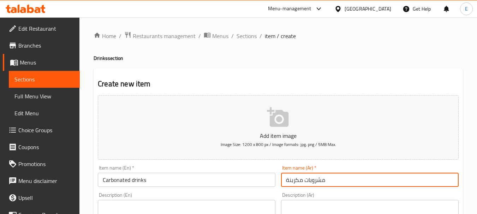
type input "مشروبات مكربنة"
click at [166, 179] on input "Carbonated drinks" at bounding box center [187, 180] width 178 height 14
click at [165, 183] on input "Carbonated drink" at bounding box center [187, 180] width 178 height 14
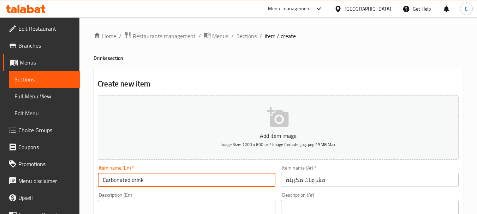
scroll to position [106, 0]
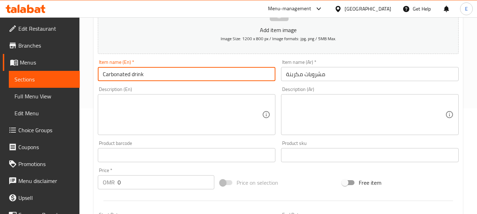
type input "Carbonated drink"
click at [165, 182] on input "0" at bounding box center [166, 182] width 97 height 14
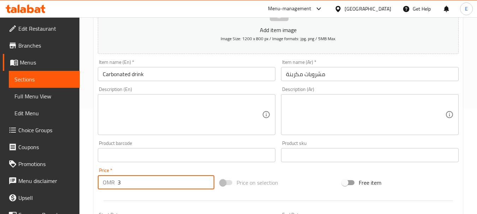
type input "3"
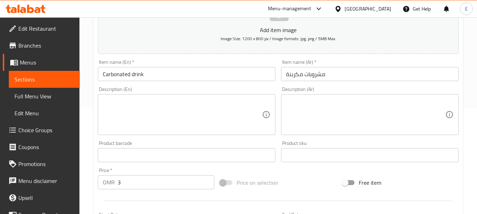
click at [238, 103] on textarea at bounding box center [182, 115] width 159 height 34
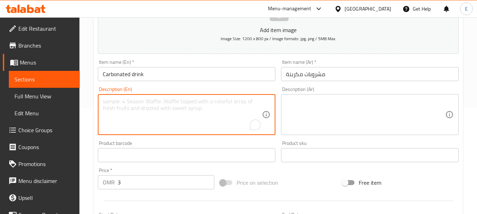
paste textarea "A selection of chilled fizzy soft drinks."
type textarea "A selection of chilled fizzy soft drinks."
click at [308, 105] on textarea at bounding box center [365, 115] width 159 height 34
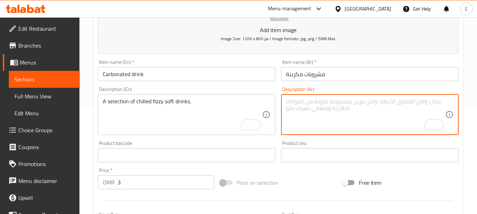
type textarea "ش"
type textarea "تشكيلة من المشروبات الغازية الفيزي"
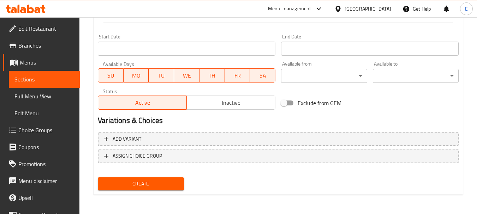
scroll to position [285, 0]
click at [153, 183] on span "Create" at bounding box center [140, 183] width 74 height 9
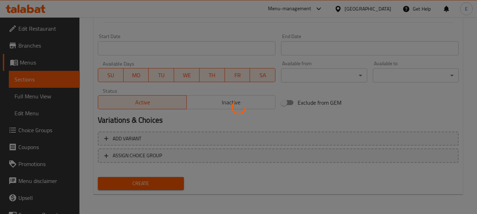
type input "0"
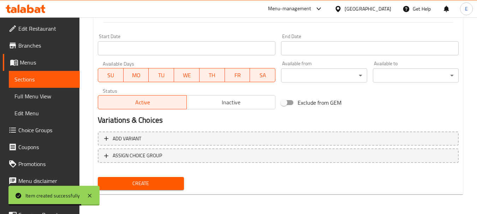
click at [366, 109] on div "Exclude from GEM" at bounding box center [339, 102] width 122 height 19
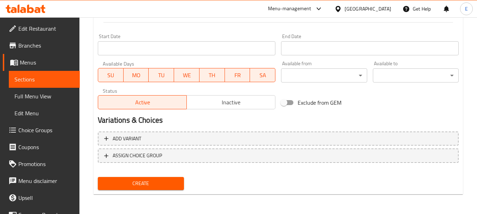
click at [357, 101] on div "Exclude from GEM" at bounding box center [339, 102] width 122 height 19
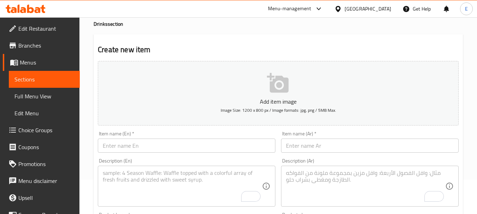
scroll to position [0, 0]
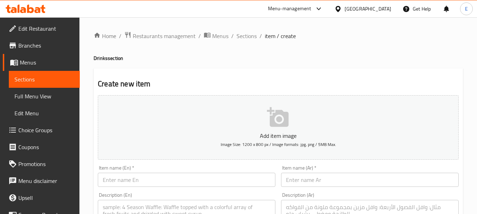
click at [245, 36] on span "Sections" at bounding box center [247, 36] width 20 height 8
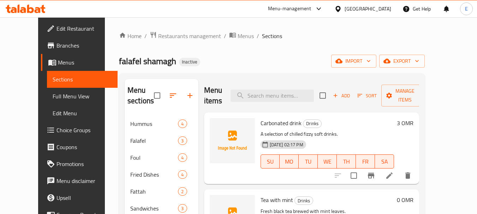
click at [306, 42] on div "Home / Restaurants management / Menus / Sections falafel shamagh Inactive impor…" at bounding box center [272, 165] width 306 height 268
click at [318, 62] on div "falafel shamagh Inactive import export" at bounding box center [272, 61] width 306 height 13
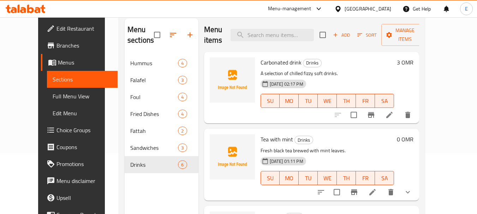
scroll to position [99, 0]
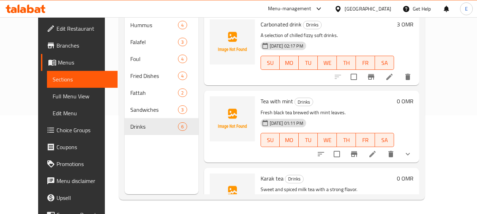
click at [344, 100] on h6 "Tea with mint Drinks" at bounding box center [328, 101] width 134 height 10
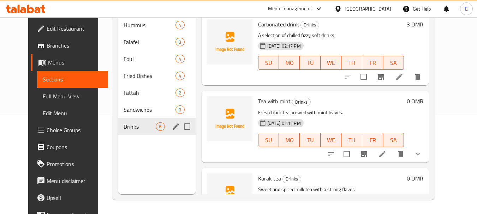
click at [144, 125] on span "Drinks" at bounding box center [140, 127] width 32 height 8
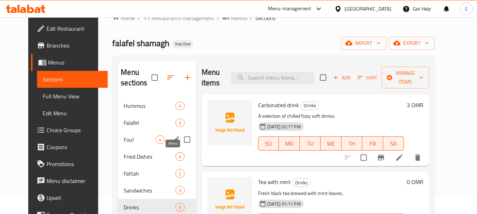
scroll to position [0, 0]
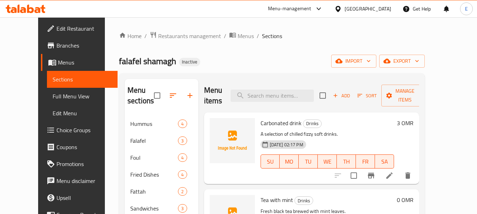
click at [317, 54] on div "Home / Restaurants management / Menus / Sections falafel shamagh Inactive impor…" at bounding box center [272, 165] width 306 height 268
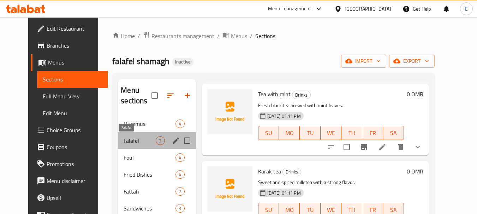
click at [129, 143] on span "Falafel" at bounding box center [140, 141] width 32 height 8
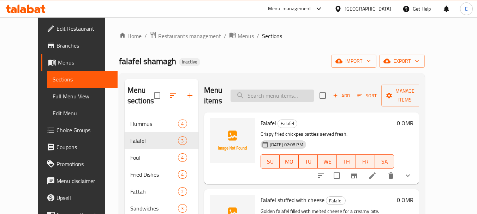
click at [291, 101] on input "search" at bounding box center [272, 96] width 83 height 12
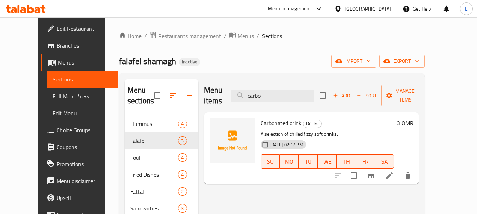
type input "carbo"
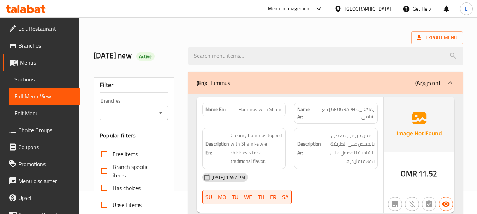
scroll to position [35, 0]
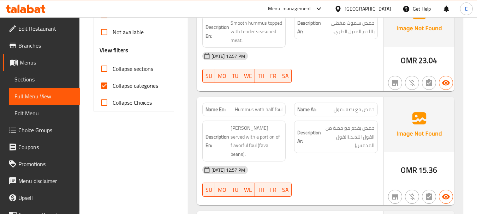
scroll to position [247, 0]
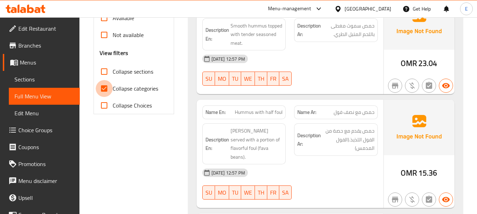
click at [107, 89] on input "Collapse categories" at bounding box center [104, 88] width 17 height 17
checkbox input "false"
click at [103, 73] on input "Collapse sections" at bounding box center [104, 71] width 17 height 17
checkbox input "true"
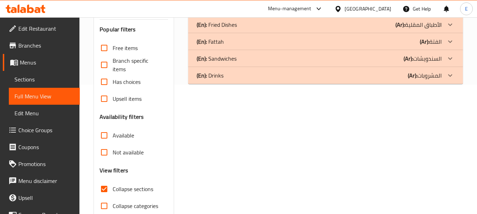
scroll to position [91, 0]
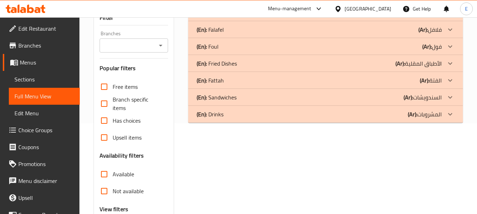
click at [364, 17] on div "(En): Falafel (Ar): فلافل" at bounding box center [319, 12] width 245 height 8
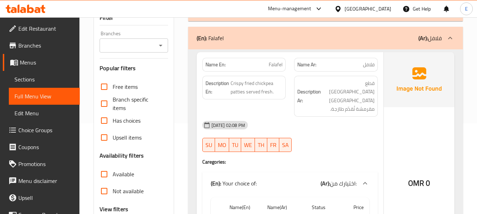
click at [329, 118] on div "10-08-2025 02:08 PM SU MO TU WE TH FR SA" at bounding box center [290, 137] width 184 height 40
click at [267, 61] on p "Name En: Falafel" at bounding box center [243, 64] width 77 height 7
click at [345, 120] on div "10-08-2025 02:08 PM SU MO TU WE TH FR SA" at bounding box center [290, 137] width 184 height 40
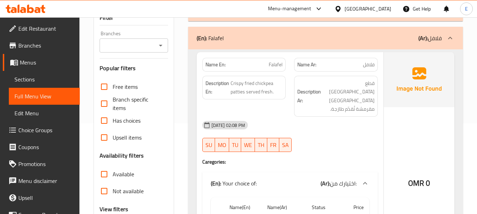
click at [345, 120] on div "10-08-2025 02:08 PM SU MO TU WE TH FR SA" at bounding box center [290, 137] width 184 height 40
click at [359, 148] on div at bounding box center [336, 152] width 92 height 8
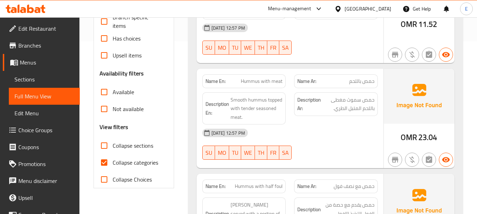
scroll to position [177, 0]
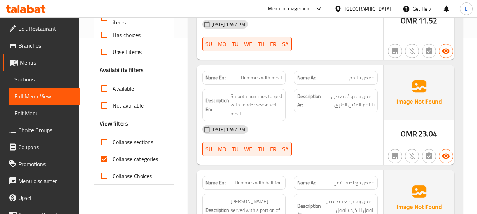
click at [102, 160] on input "Collapse categories" at bounding box center [104, 159] width 17 height 17
checkbox input "false"
click at [101, 144] on input "Collapse sections" at bounding box center [104, 142] width 17 height 17
checkbox input "true"
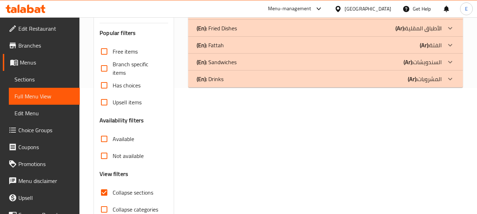
scroll to position [91, 0]
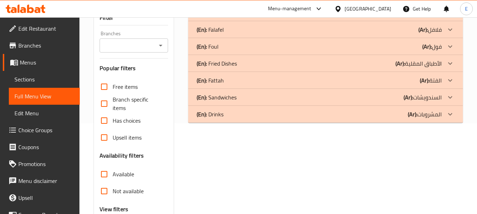
click at [391, 21] on div "(En): Falafel (Ar): فلافل" at bounding box center [325, 12] width 275 height 17
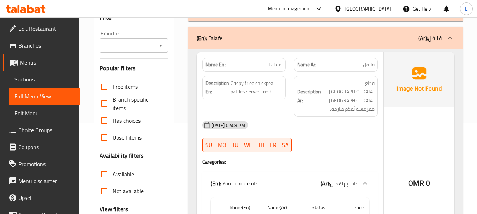
click at [365, 130] on div "10-08-2025 02:08 PM SU MO TU WE TH FR SA" at bounding box center [290, 137] width 184 height 40
click at [364, 68] on span "فلافل" at bounding box center [369, 64] width 12 height 7
click at [278, 62] on span "Falafel" at bounding box center [276, 64] width 14 height 7
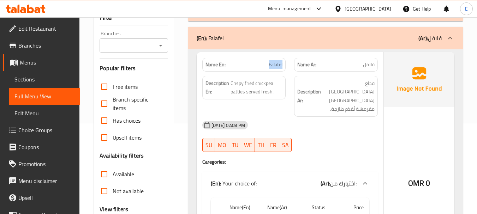
click at [278, 62] on span "Falafel" at bounding box center [276, 64] width 14 height 7
click at [313, 117] on div "[DATE] 02:08 PM" at bounding box center [290, 125] width 184 height 17
drag, startPoint x: 230, startPoint y: 85, endPoint x: 277, endPoint y: 97, distance: 48.8
click at [277, 97] on div "Description En: Crispy fried chickpea patties served fresh." at bounding box center [244, 88] width 84 height 24
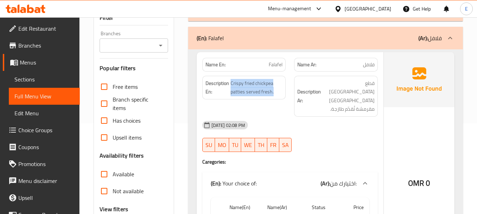
click at [277, 97] on div "Description En: Crispy fried chickpea patties served fresh." at bounding box center [244, 88] width 84 height 24
click at [335, 117] on div "[DATE] 02:08 PM" at bounding box center [290, 125] width 184 height 17
click at [339, 117] on div "[DATE] 02:08 PM" at bounding box center [290, 125] width 184 height 17
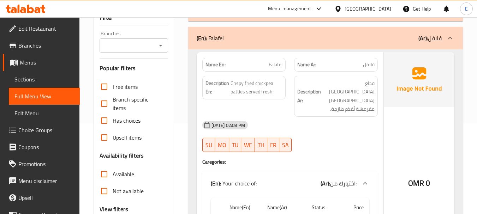
scroll to position [126, 0]
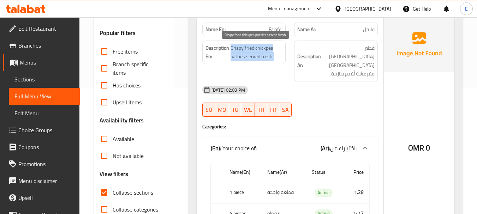
drag, startPoint x: 231, startPoint y: 46, endPoint x: 275, endPoint y: 55, distance: 45.4
click at [275, 55] on span "Crispy fried chickpea patties served fresh." at bounding box center [257, 52] width 52 height 17
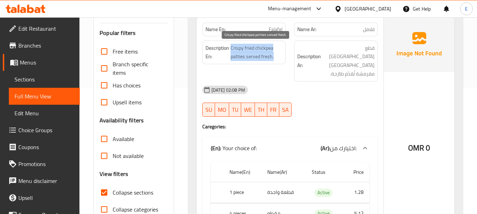
click at [275, 55] on span "Crispy fried chickpea patties served fresh." at bounding box center [257, 52] width 52 height 17
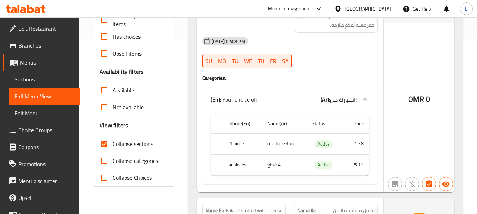
scroll to position [197, 0]
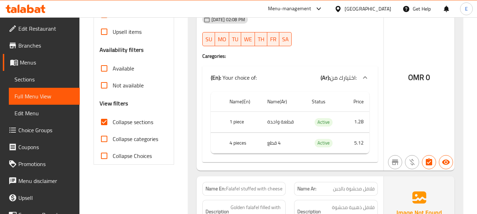
click at [283, 112] on td "قطعة واحدة" at bounding box center [284, 122] width 44 height 21
click at [237, 112] on th "1 piece" at bounding box center [243, 122] width 38 height 21
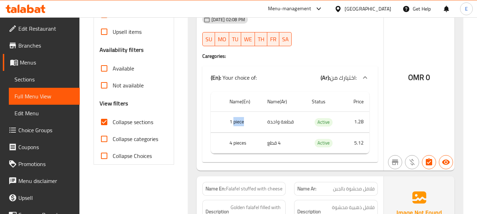
click at [237, 112] on th "1 piece" at bounding box center [243, 122] width 38 height 21
click at [273, 133] on td "4 قطع" at bounding box center [284, 143] width 44 height 21
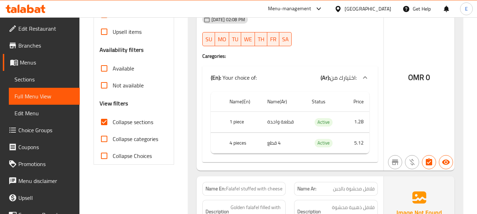
click at [239, 133] on th "4 pieces" at bounding box center [243, 143] width 38 height 21
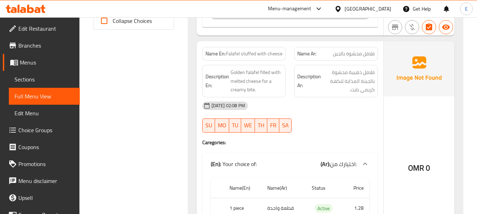
scroll to position [338, 0]
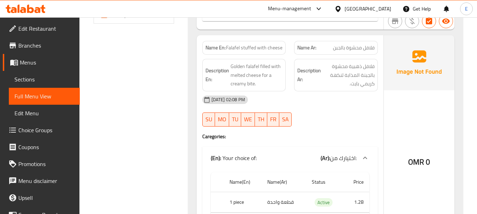
click at [274, 44] on span "Falafel stuffed with cheese" at bounding box center [254, 47] width 56 height 7
click at [350, 41] on div "Name Ar: فلافل محشوة بالجبن" at bounding box center [336, 48] width 84 height 14
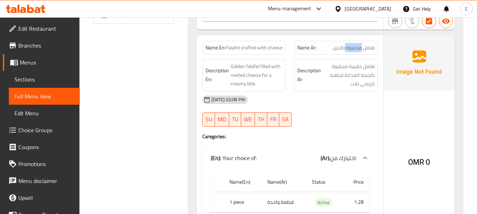
click at [350, 41] on div "Name Ar: فلافل محشوة بالجبن" at bounding box center [336, 48] width 84 height 14
click at [354, 91] on div "[DATE] 02:08 PM" at bounding box center [290, 99] width 184 height 17
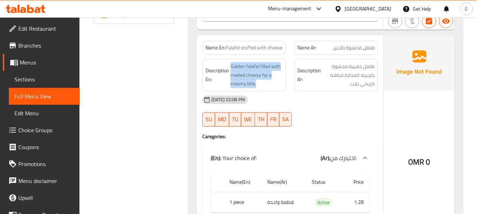
drag, startPoint x: 229, startPoint y: 50, endPoint x: 289, endPoint y: 65, distance: 61.6
click at [289, 65] on div "Description En: Golden falafel filled with melted cheese for a creamy bite." at bounding box center [244, 75] width 92 height 41
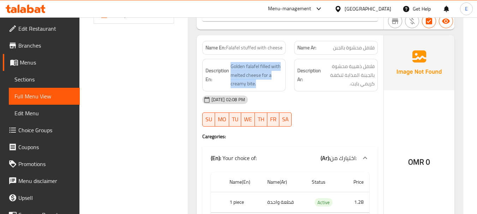
click at [289, 65] on div "Description En: Golden falafel filled with melted cheese for a creamy bite." at bounding box center [244, 75] width 92 height 41
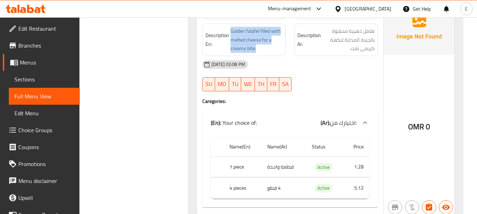
scroll to position [408, 0]
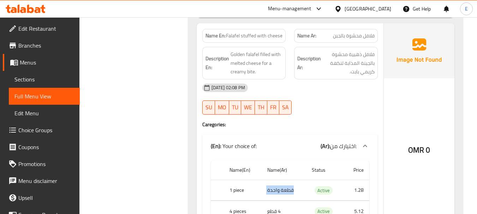
scroll to position [267, 0]
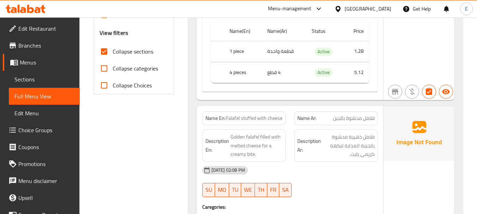
click at [335, 162] on div "[DATE] 02:08 PM" at bounding box center [290, 170] width 184 height 17
click at [287, 140] on div "Description En: Golden falafel filled with melted cheese for a creamy bite." at bounding box center [244, 145] width 92 height 41
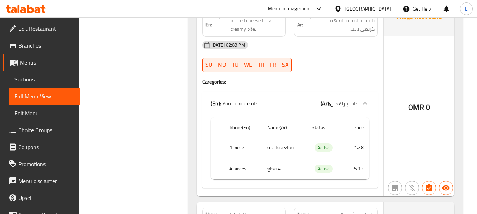
scroll to position [408, 0]
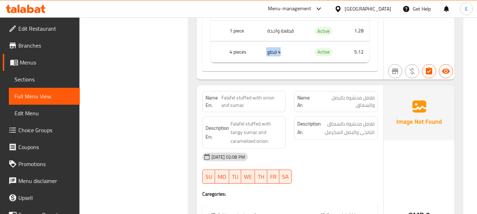
scroll to position [514, 0]
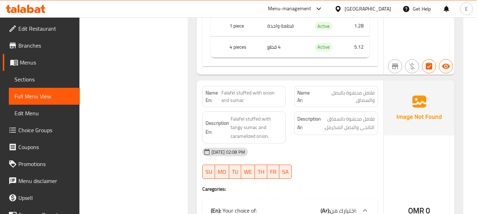
click at [262, 89] on span "Falafel stuffed with onion and sumac" at bounding box center [251, 96] width 61 height 15
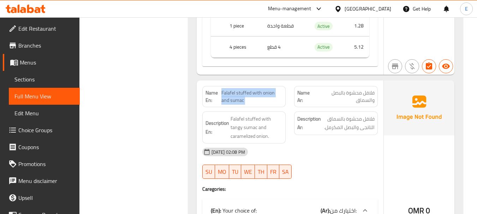
click at [262, 89] on span "Falafel stuffed with onion and sumac" at bounding box center [251, 96] width 61 height 15
drag, startPoint x: 221, startPoint y: 74, endPoint x: 266, endPoint y: 82, distance: 45.5
click at [266, 89] on span "Falafel stuffed with onion and sumac" at bounding box center [251, 96] width 61 height 15
click at [372, 89] on span "فلافل محشوة بالبصل والسماق" at bounding box center [344, 96] width 59 height 15
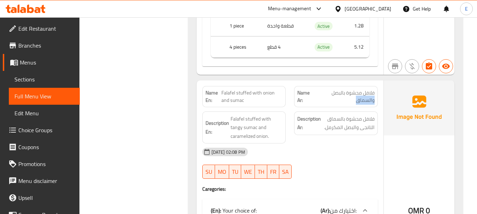
click at [372, 89] on span "فلافل محشوة بالبصل والسماق" at bounding box center [344, 96] width 59 height 15
click at [356, 144] on div "[DATE] 02:08 PM" at bounding box center [290, 152] width 184 height 17
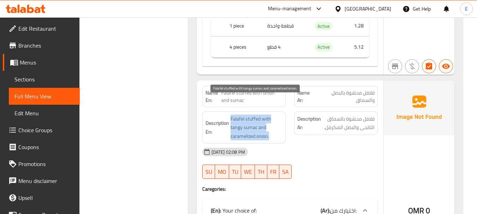
drag, startPoint x: 230, startPoint y: 96, endPoint x: 274, endPoint y: 115, distance: 47.4
click at [274, 115] on div "Description En: Falafel stuffed with tangy sumac and caramelized onion." at bounding box center [244, 128] width 84 height 32
click at [274, 115] on span "Falafel stuffed with tangy sumac and caramelized onion." at bounding box center [257, 128] width 52 height 26
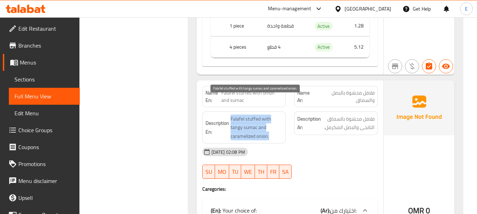
click at [274, 115] on span "Falafel stuffed with tangy sumac and caramelized onion." at bounding box center [257, 128] width 52 height 26
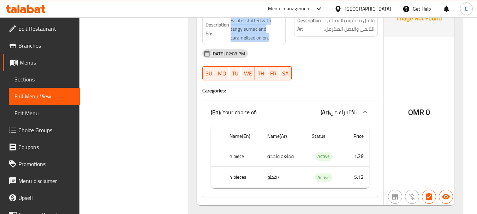
scroll to position [620, 0]
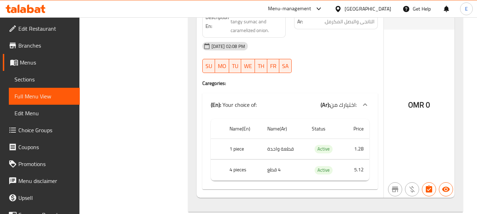
click at [345, 69] on div at bounding box center [336, 73] width 92 height 8
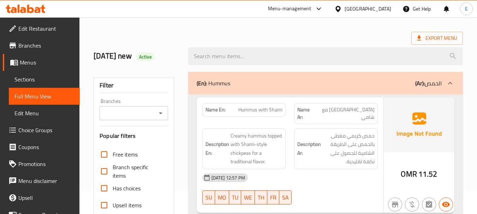
scroll to position [35, 0]
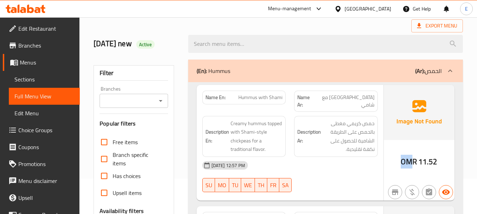
drag, startPoint x: 400, startPoint y: 156, endPoint x: 414, endPoint y: 158, distance: 14.9
click at [414, 158] on div "OMR 11.52" at bounding box center [419, 143] width 71 height 116
click at [414, 158] on span "OMR" at bounding box center [409, 162] width 16 height 14
drag, startPoint x: 401, startPoint y: 157, endPoint x: 419, endPoint y: 160, distance: 17.8
click at [419, 160] on div "OMR 11.52" at bounding box center [419, 162] width 36 height 11
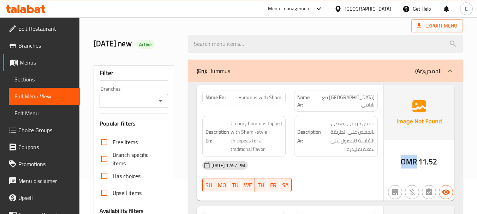
copy span "OMR"
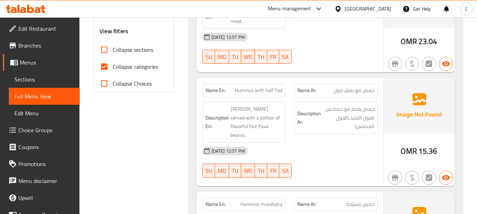
scroll to position [282, 0]
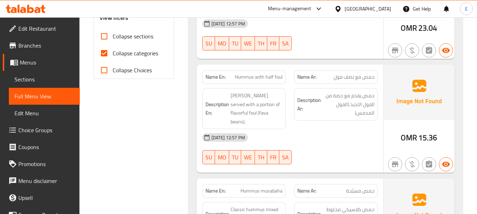
click at [108, 52] on input "Collapse categories" at bounding box center [104, 53] width 17 height 17
checkbox input "false"
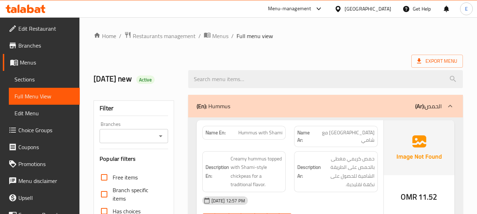
click at [372, 37] on ol "Home / Restaurants management / Menus / Full menu view" at bounding box center [278, 35] width 369 height 9
